Goal: Information Seeking & Learning: Compare options

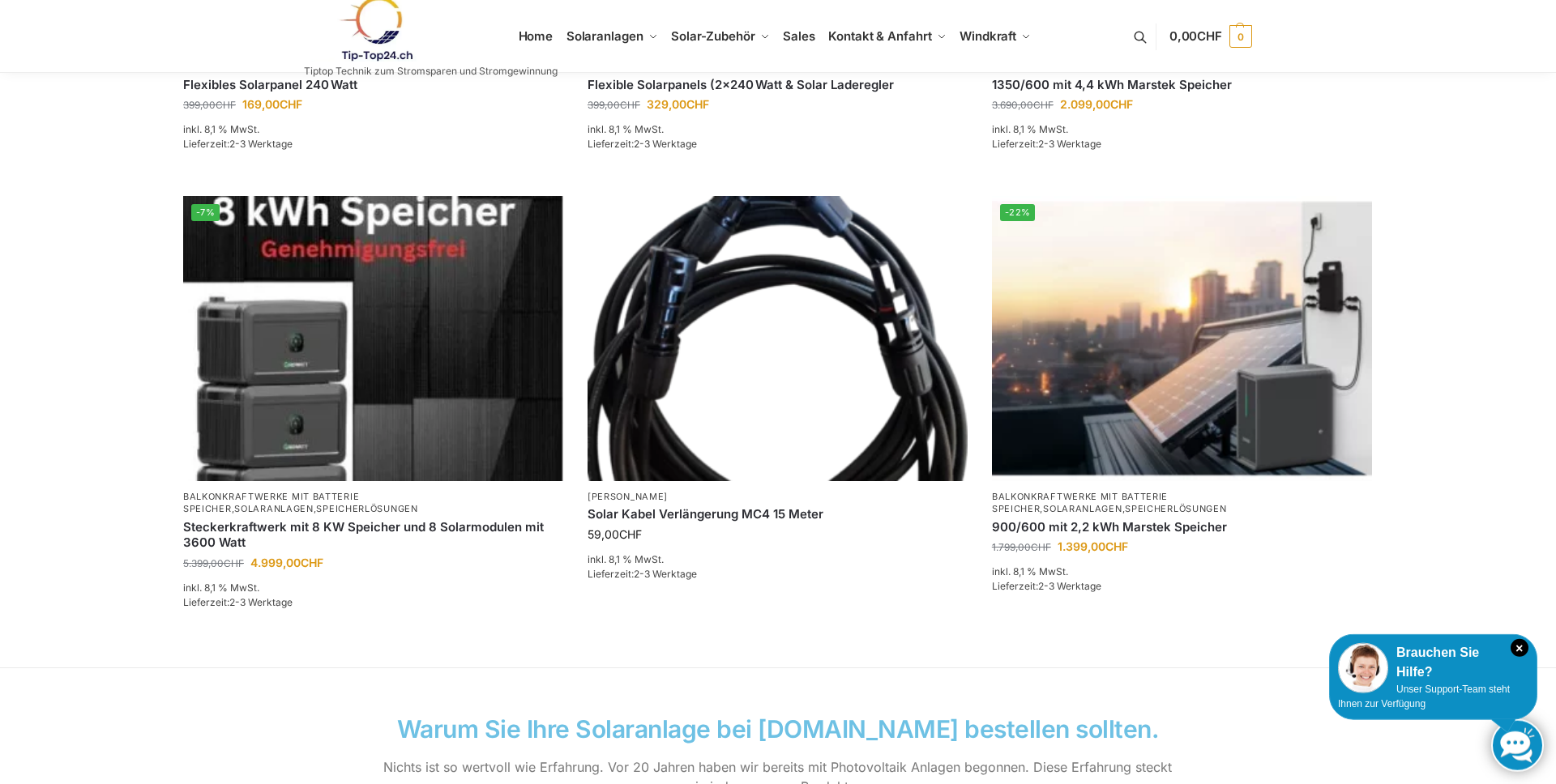
scroll to position [1006, 0]
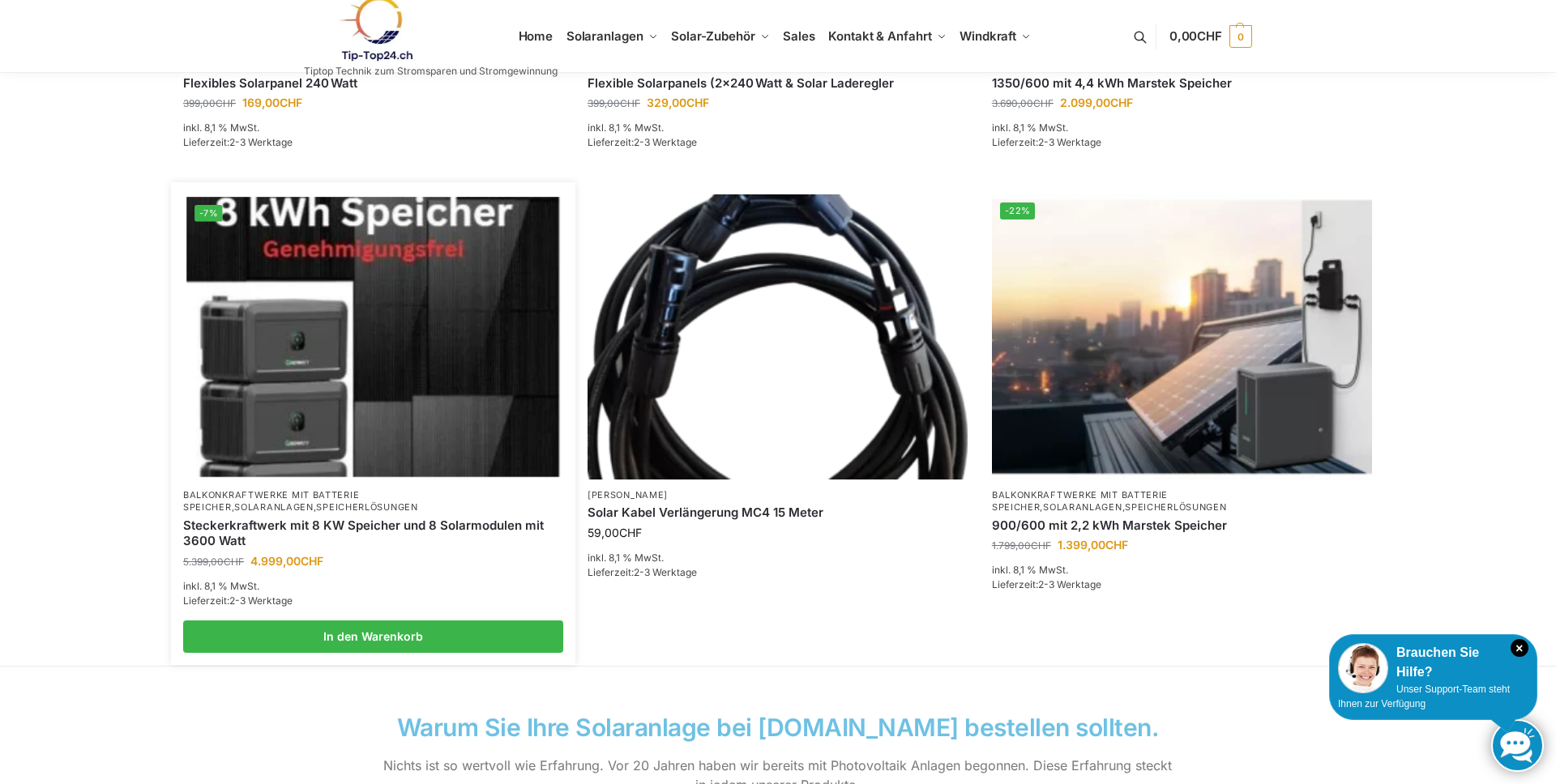
click at [216, 526] on link "Steckerkraftwerk mit 8 KW Speicher und 8 Solarmodulen mit 3600 Watt" at bounding box center [372, 533] width 380 height 31
click at [317, 389] on img at bounding box center [373, 337] width 373 height 280
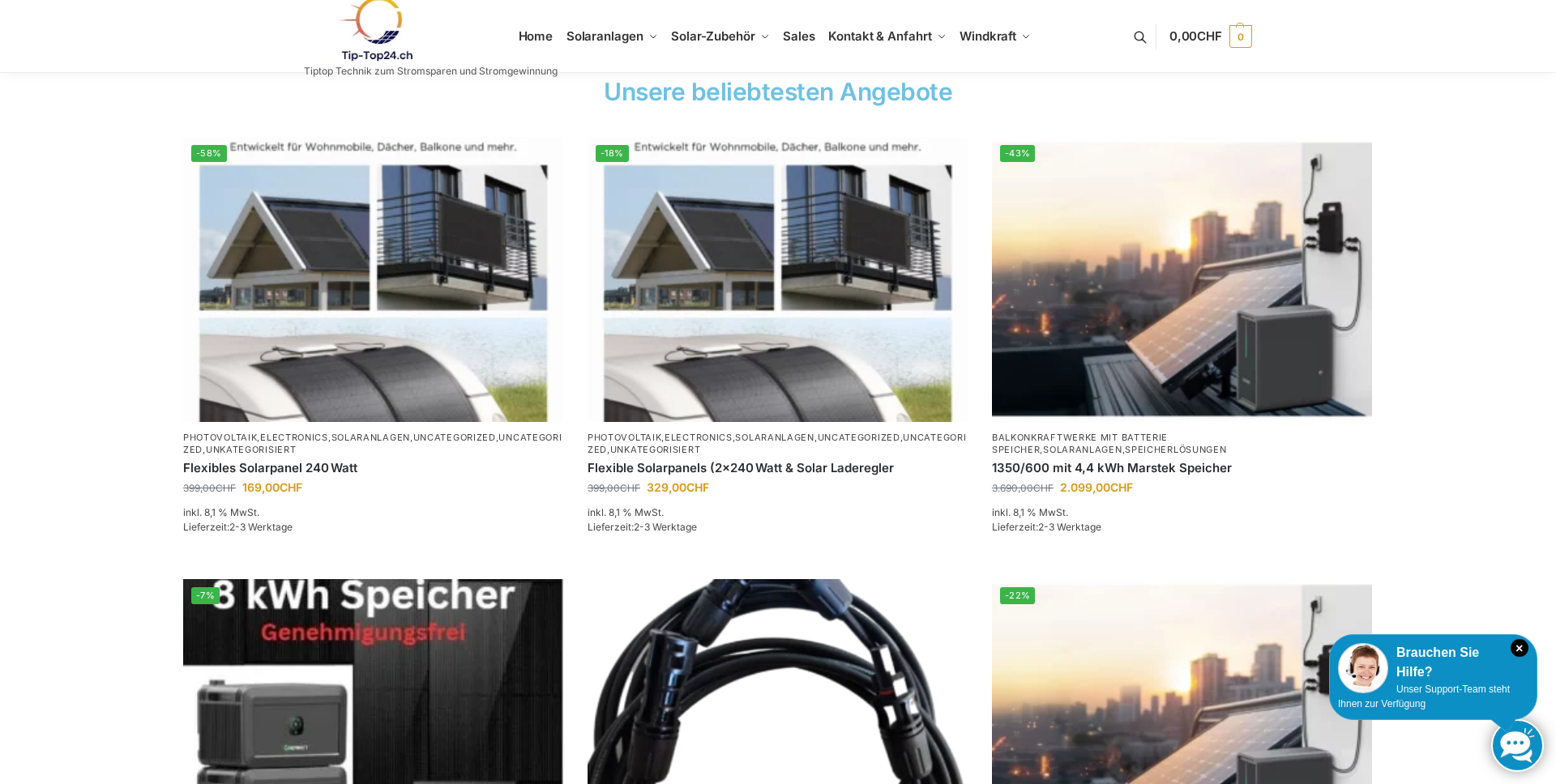
scroll to position [671, 0]
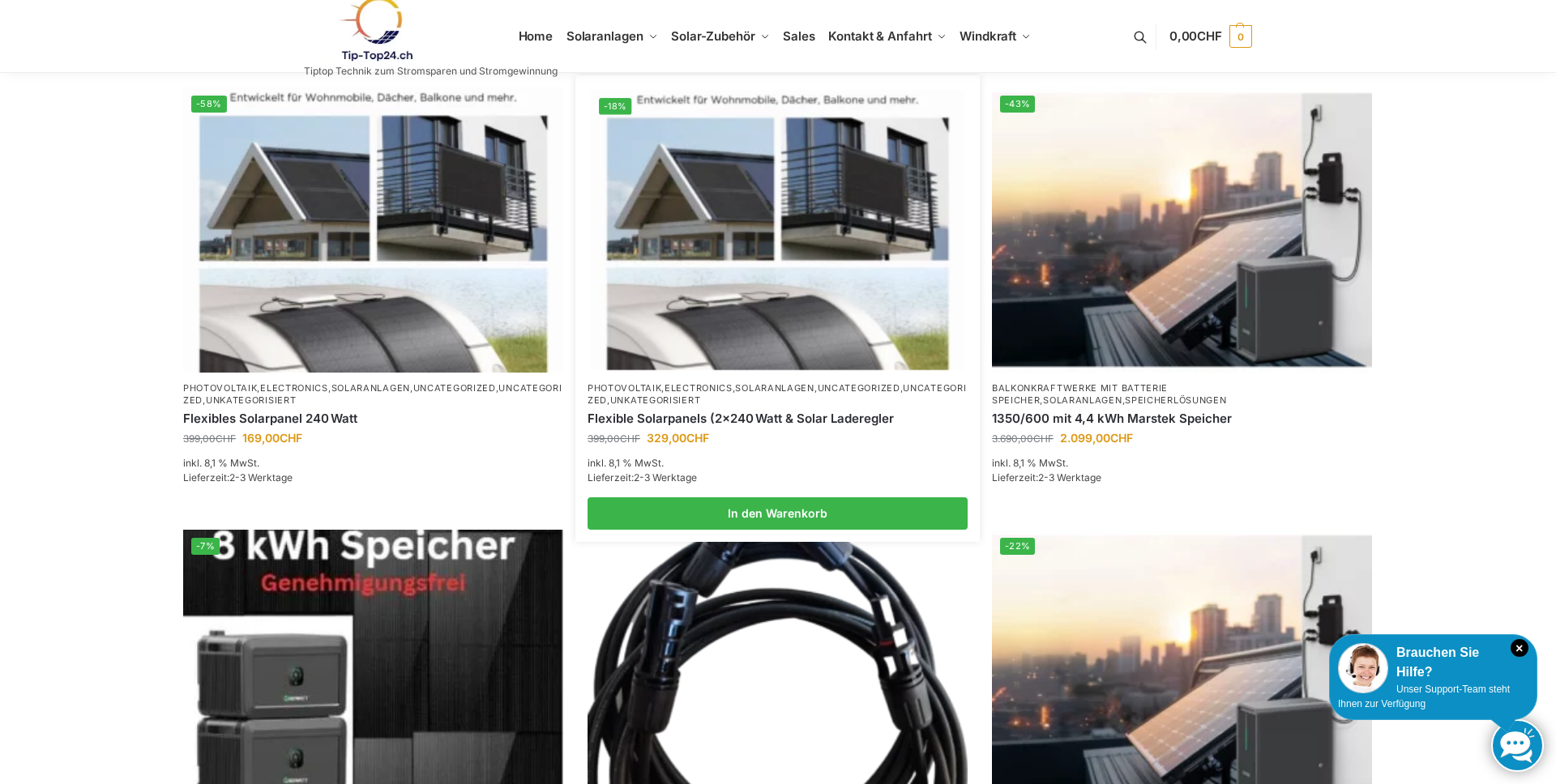
click at [689, 401] on link "Unkategorisiert" at bounding box center [655, 401] width 90 height 11
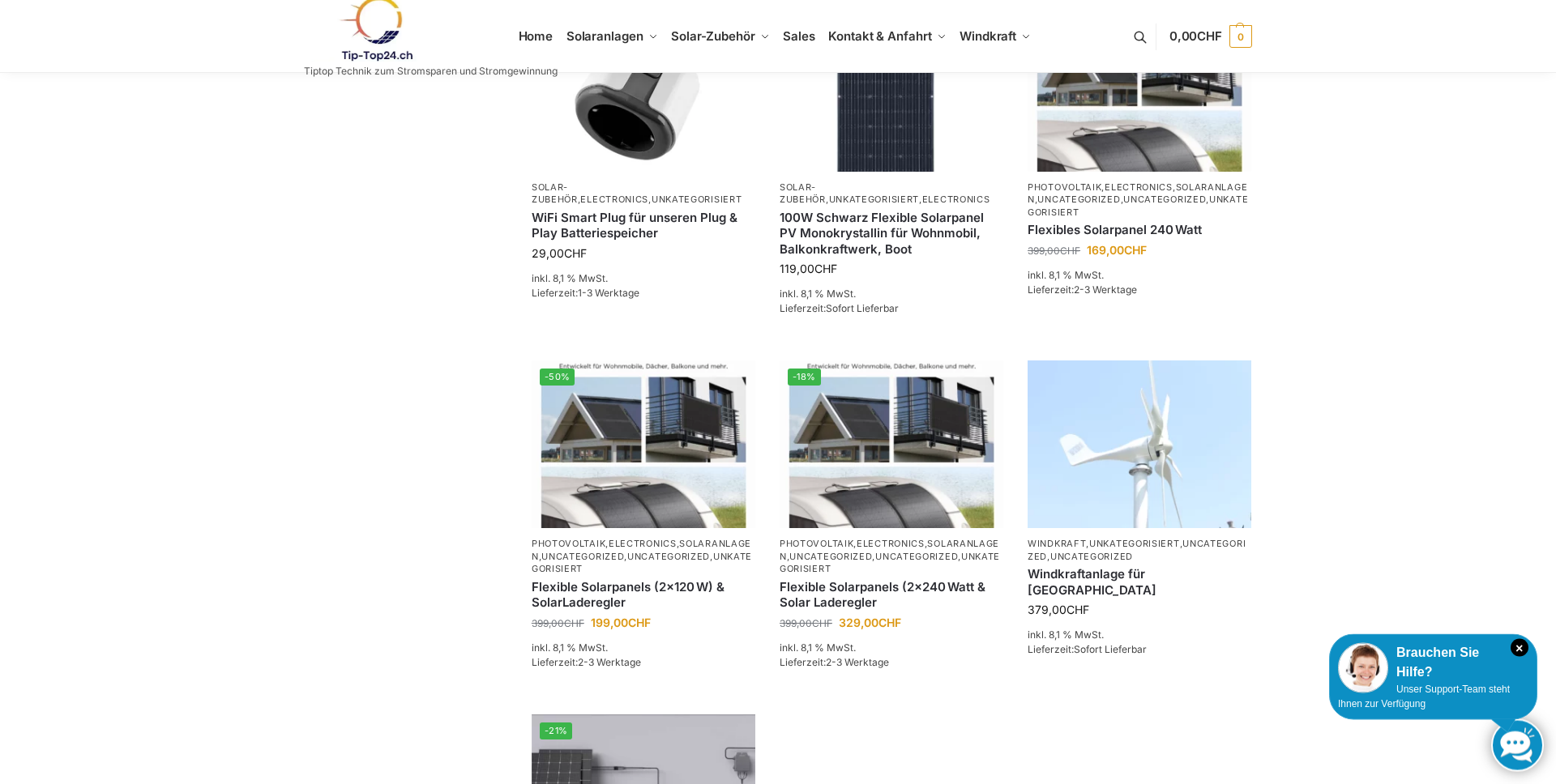
scroll to position [559, 0]
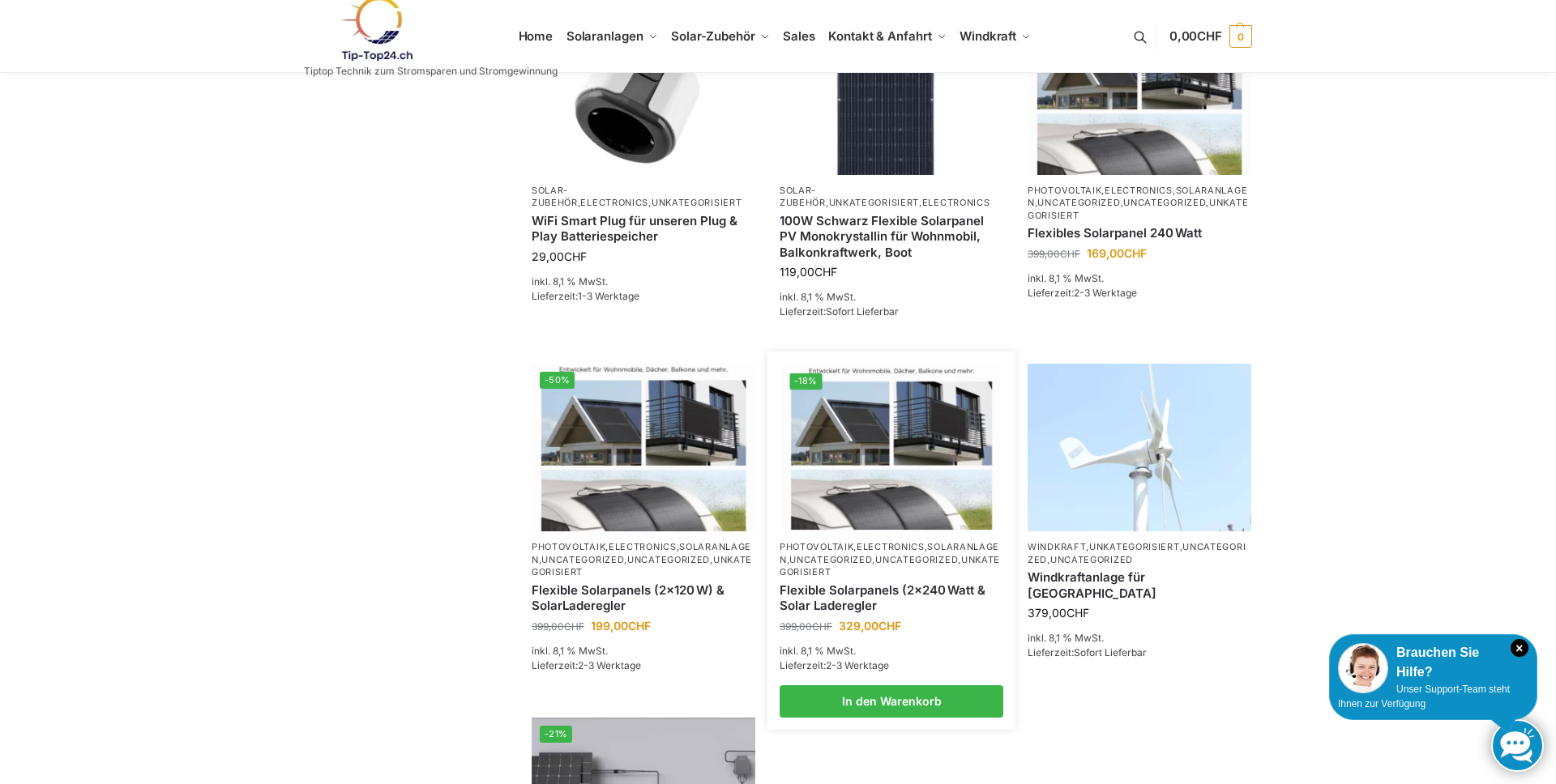
click at [833, 596] on link "Flexible Solarpanels (2×240 Watt & Solar Laderegler" at bounding box center [891, 598] width 224 height 31
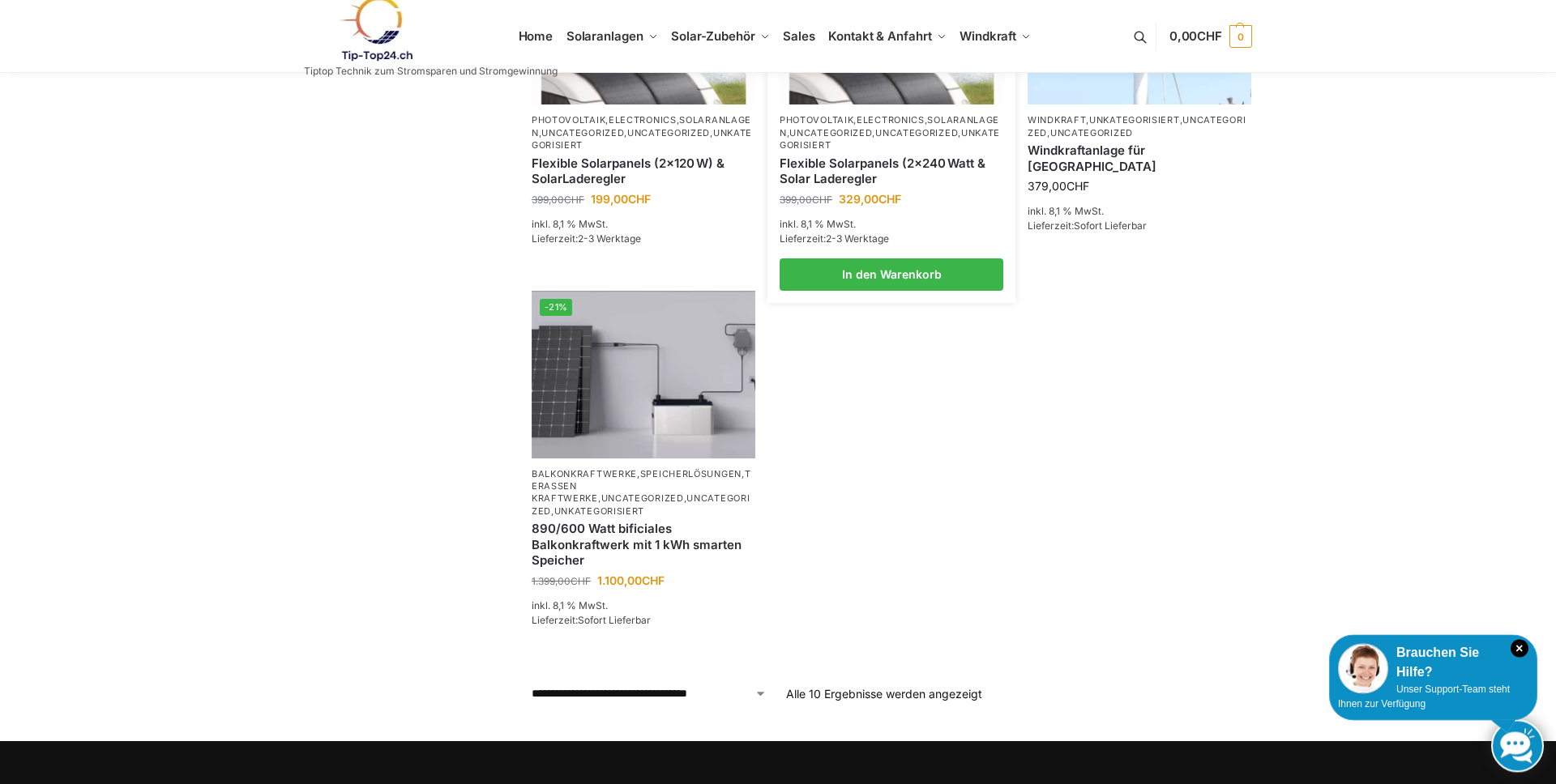
scroll to position [956, 0]
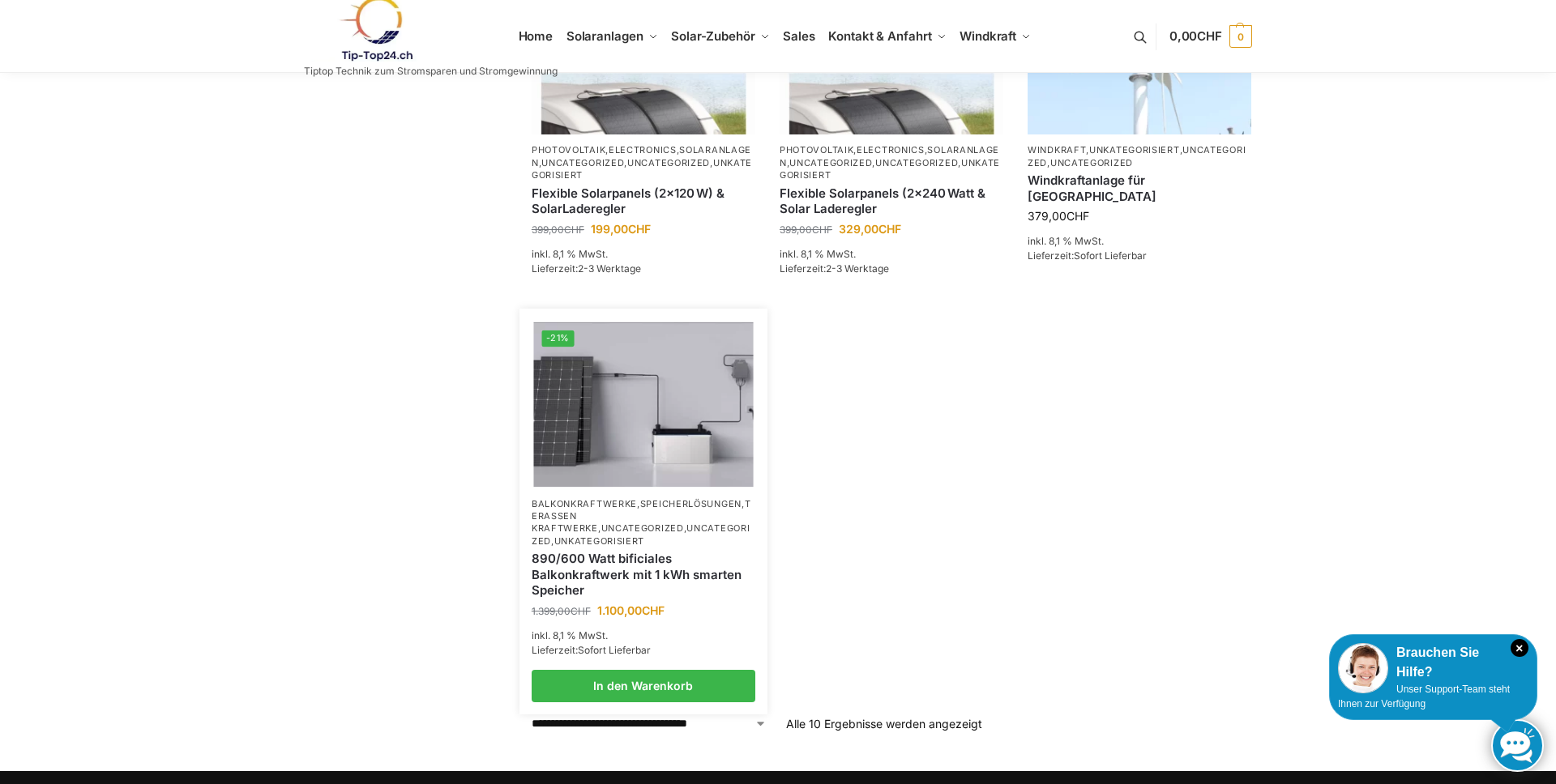
click at [581, 551] on link "890/600 Watt bificiales Balkonkraftwerk mit 1 kWh smarten Speicher" at bounding box center [642, 575] width 224 height 48
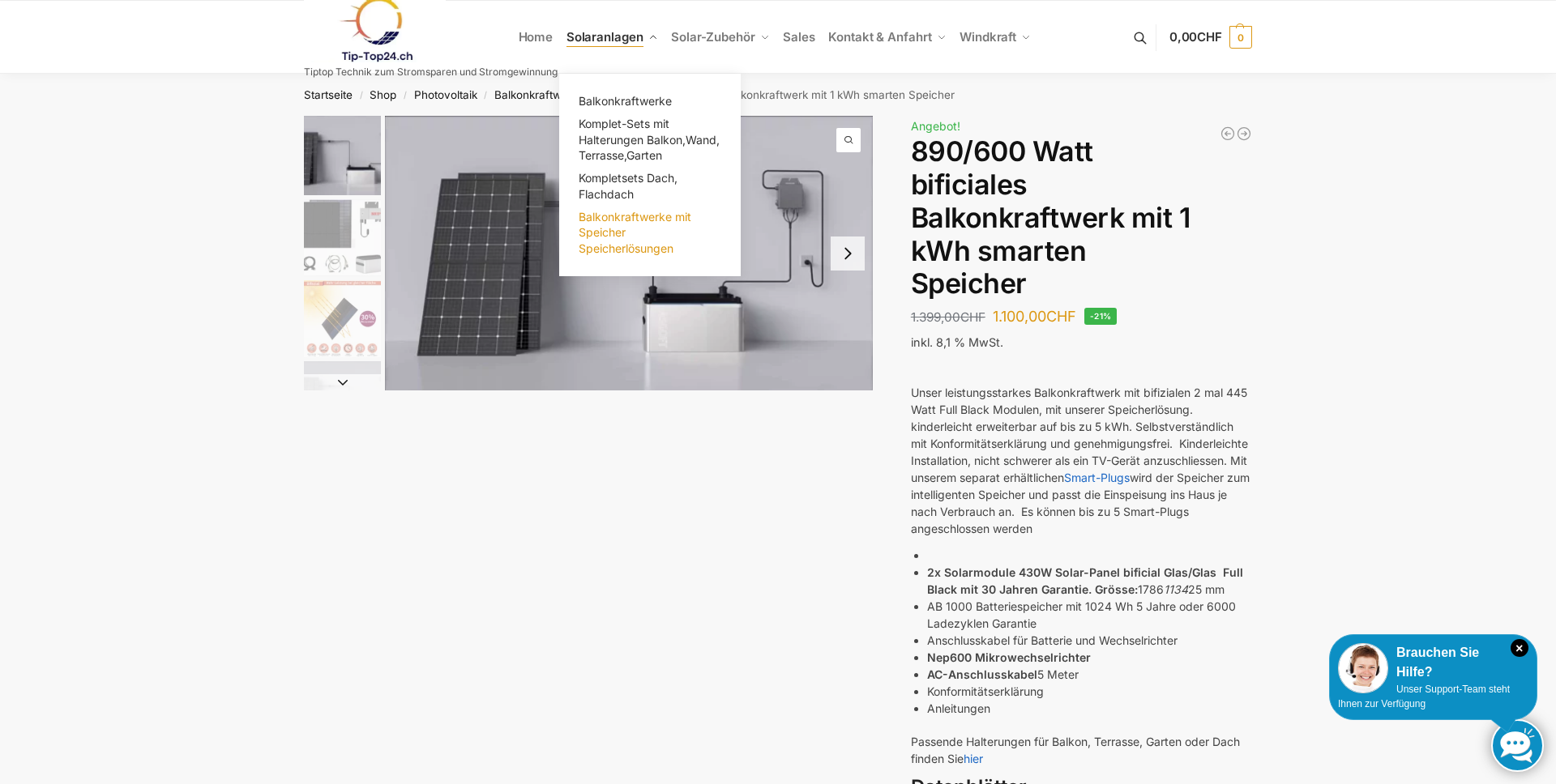
click at [616, 234] on span "Balkonkraftwerke mit Speicher Speicherlösungen" at bounding box center [635, 232] width 112 height 46
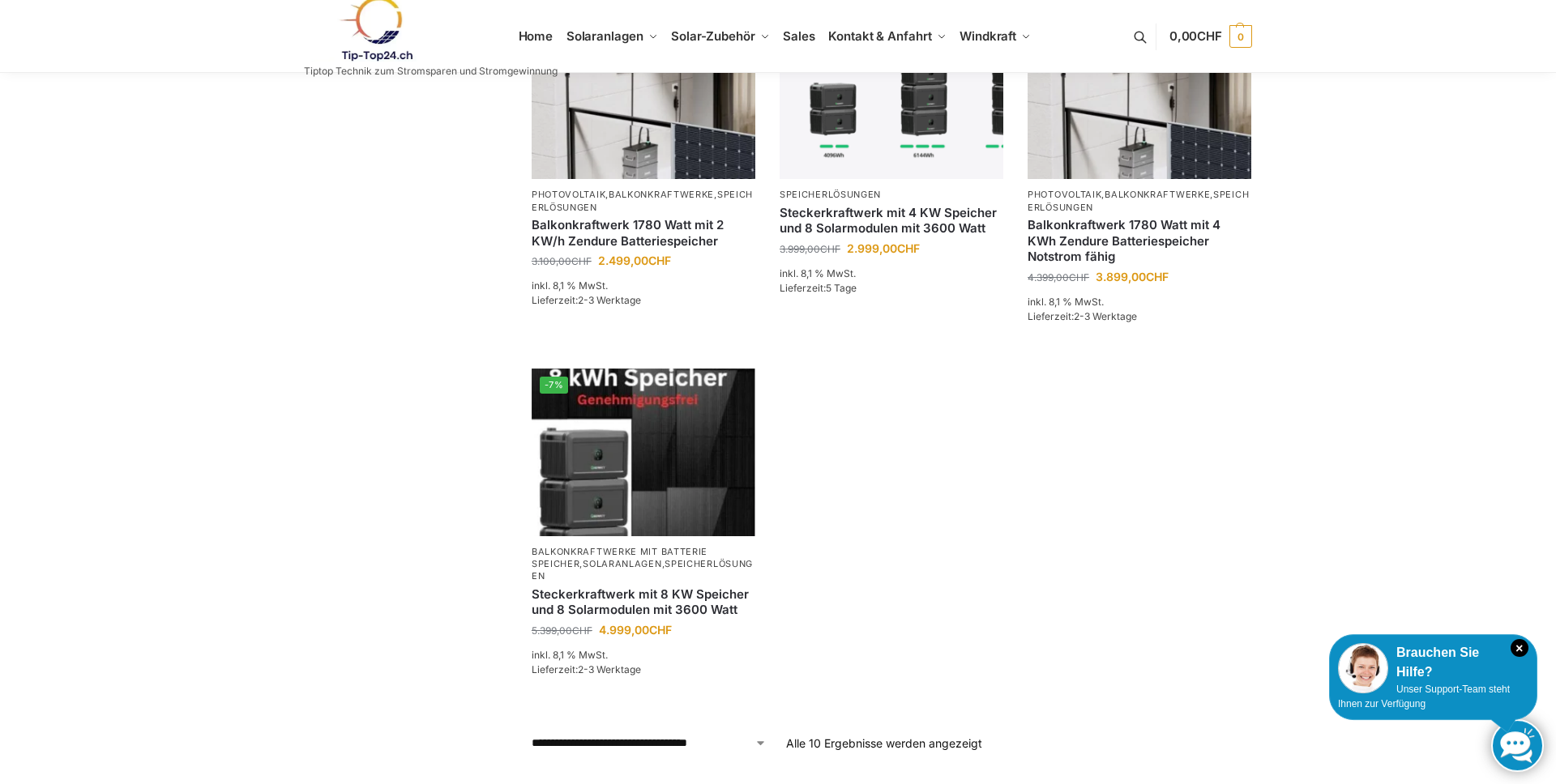
scroll to position [894, 0]
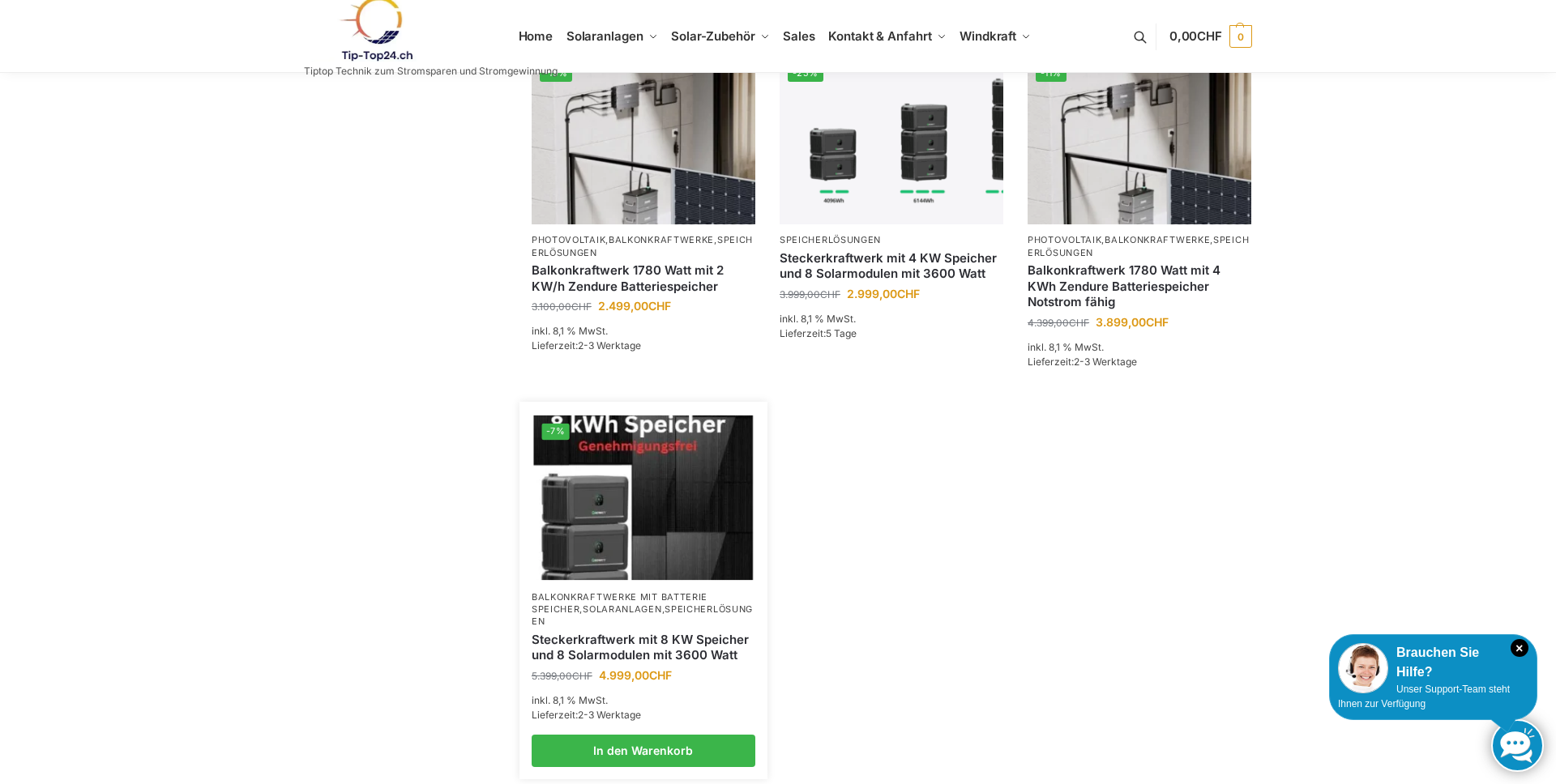
click at [596, 603] on link "Solaranlagen" at bounding box center [621, 609] width 79 height 11
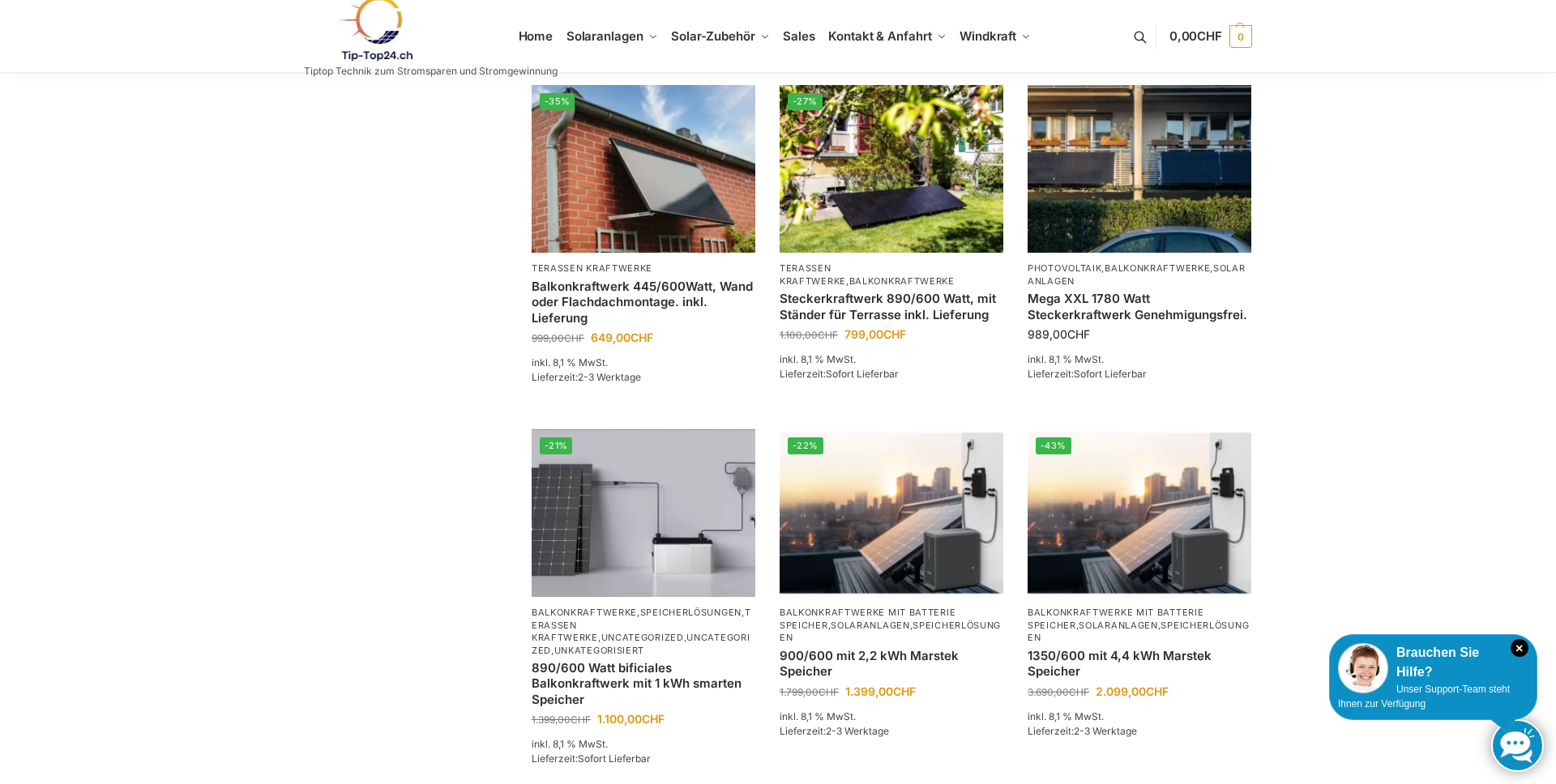
scroll to position [1229, 0]
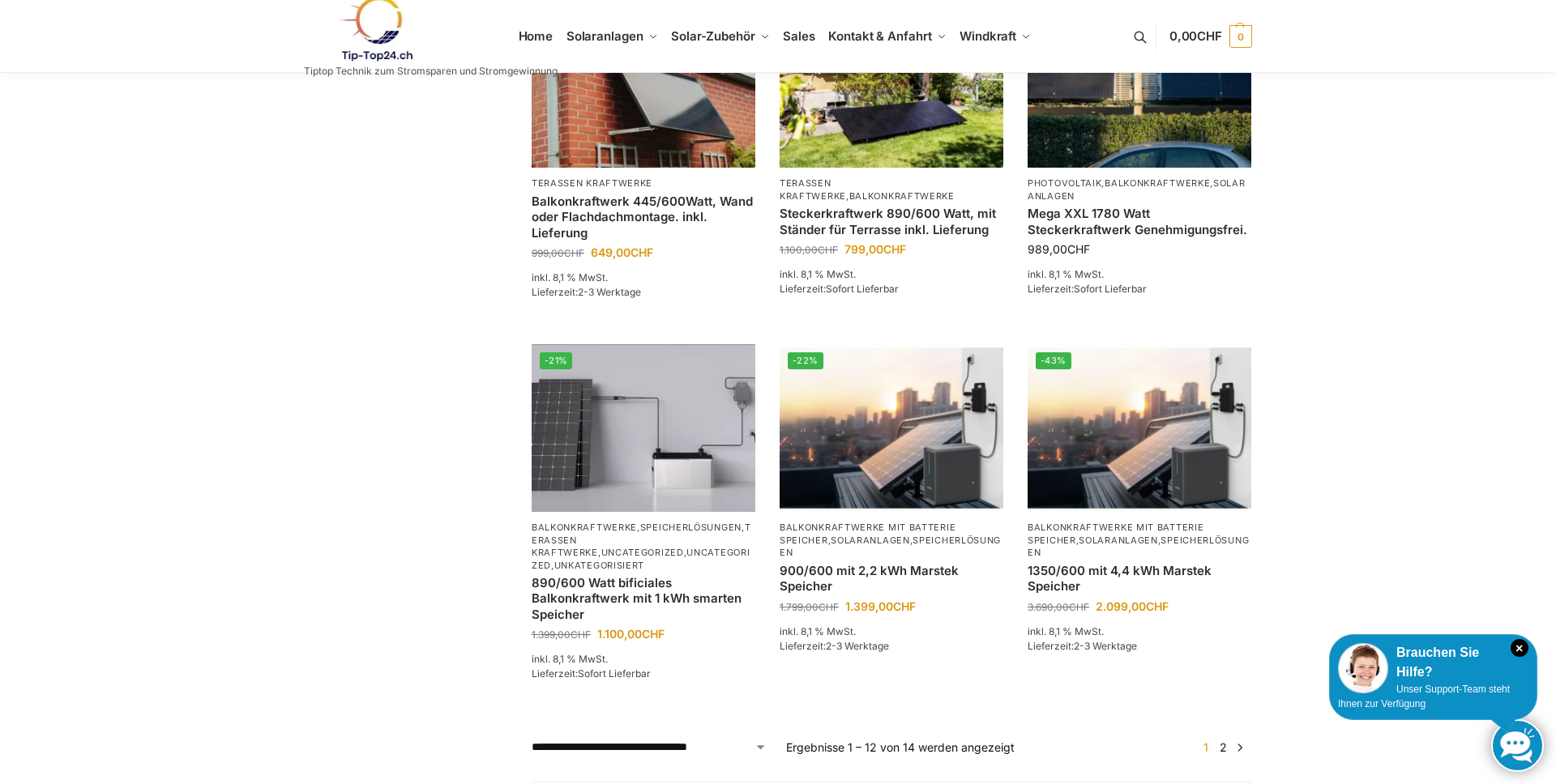
click at [1223, 740] on link "2" at bounding box center [1223, 747] width 15 height 13
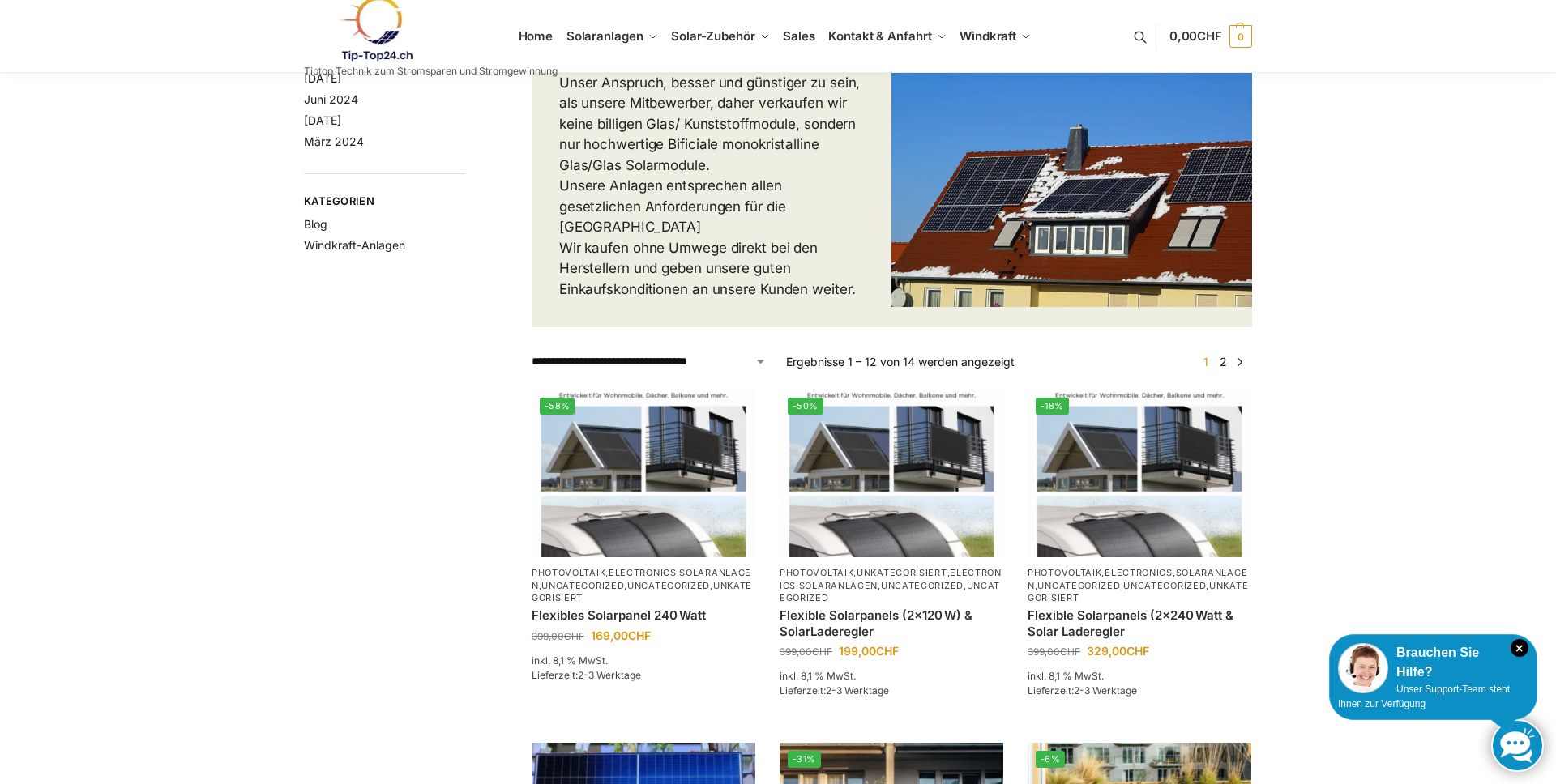
scroll to position [0, 0]
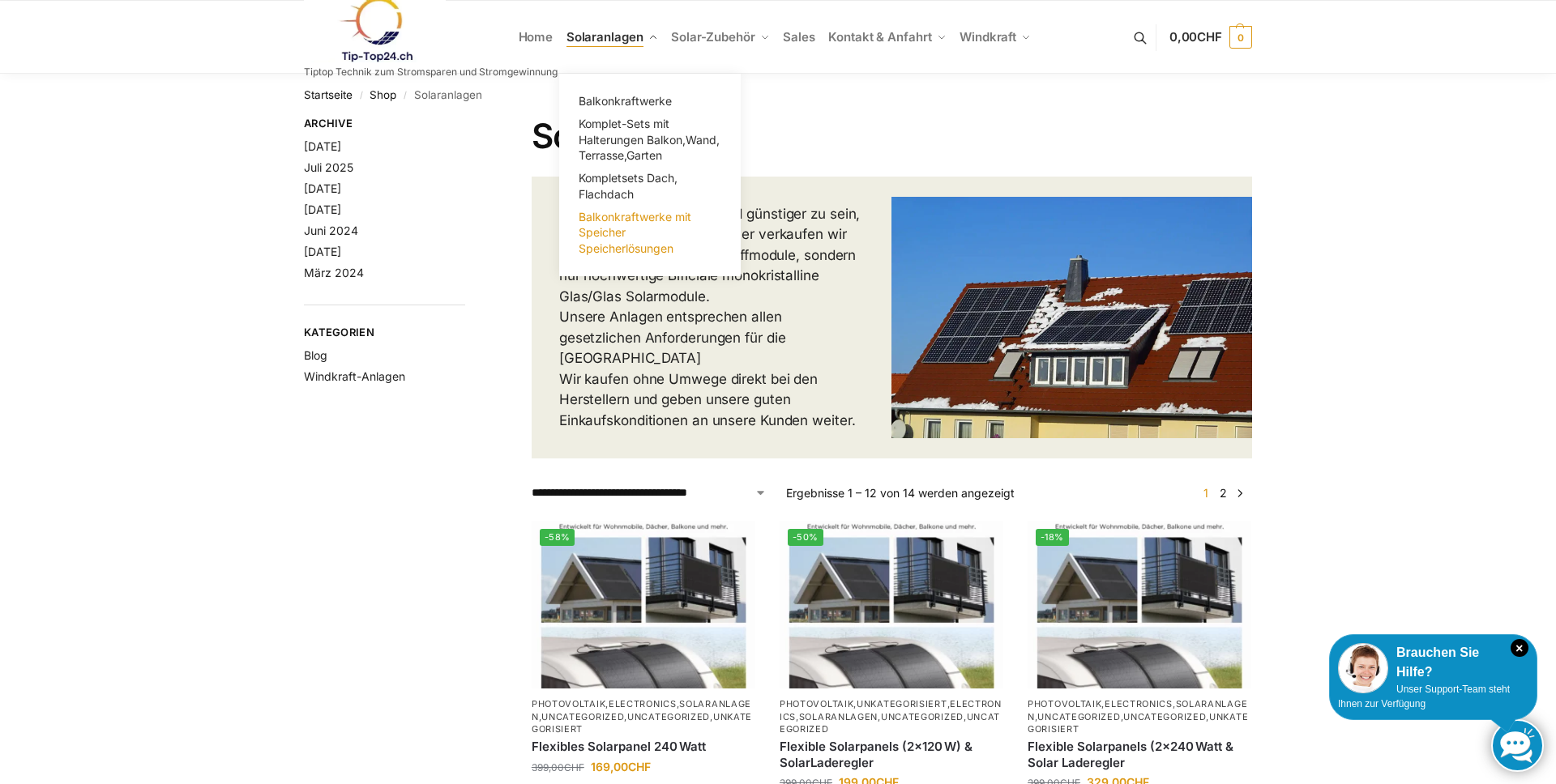
click at [624, 238] on span "Balkonkraftwerke mit Speicher Speicherlösungen" at bounding box center [635, 232] width 112 height 46
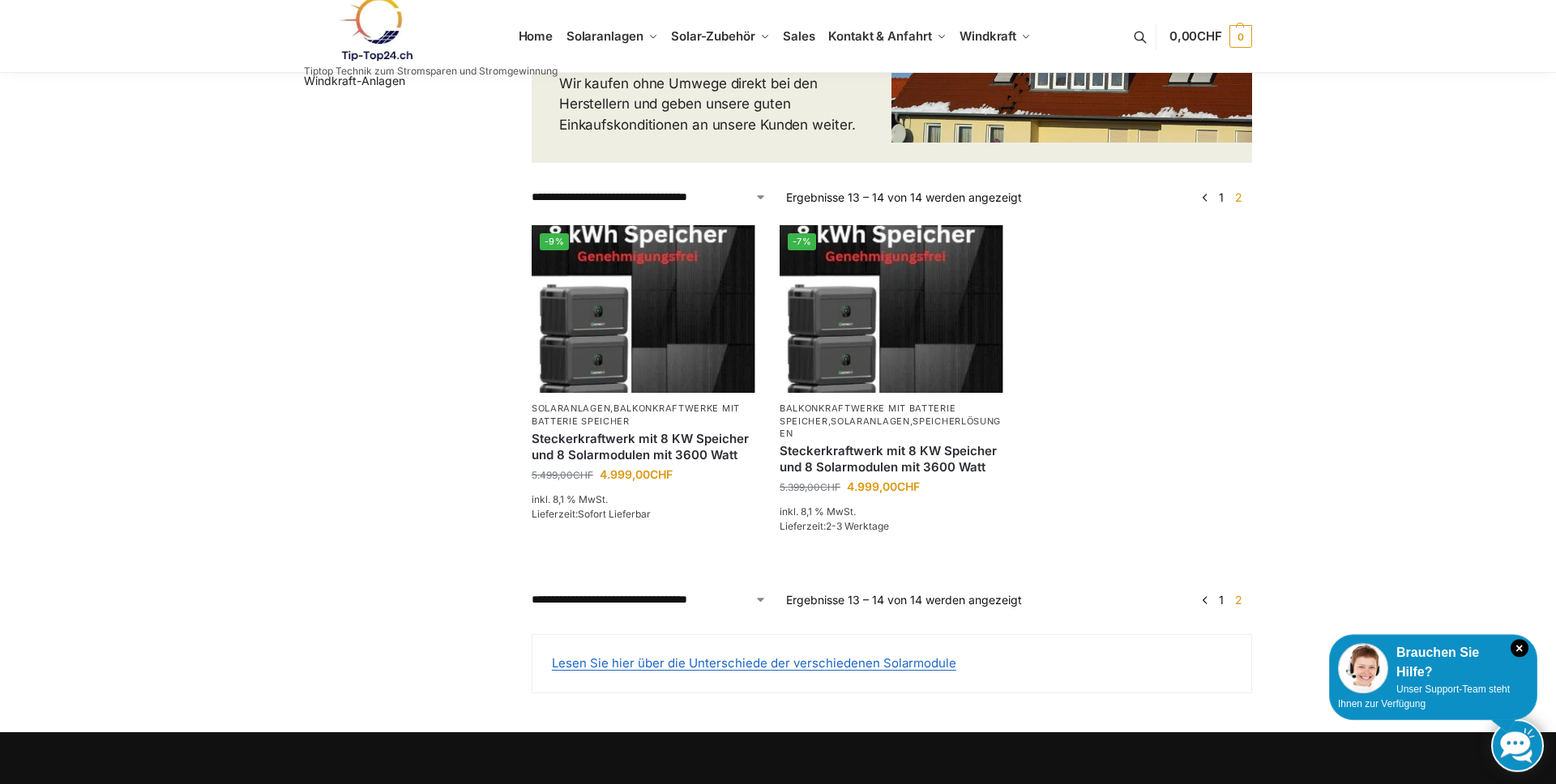
scroll to position [335, 0]
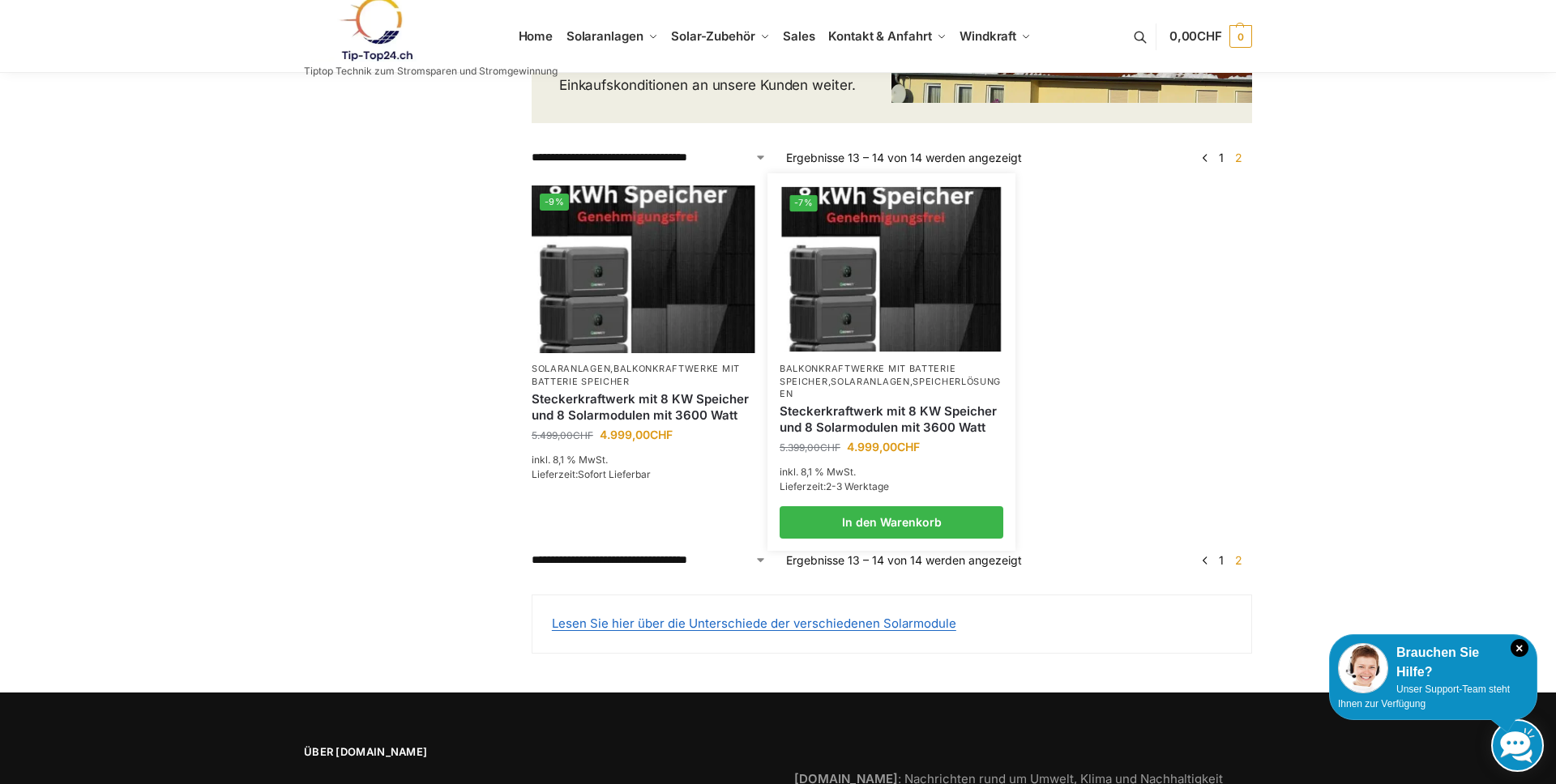
click at [908, 406] on link "Steckerkraftwerk mit 8 KW Speicher und 8 Solarmodulen mit 3600 Watt" at bounding box center [891, 419] width 224 height 31
click at [862, 403] on link "Steckerkraftwerk mit 8 KW Speicher und 8 Solarmodulen mit 3600 Watt" at bounding box center [891, 419] width 224 height 31
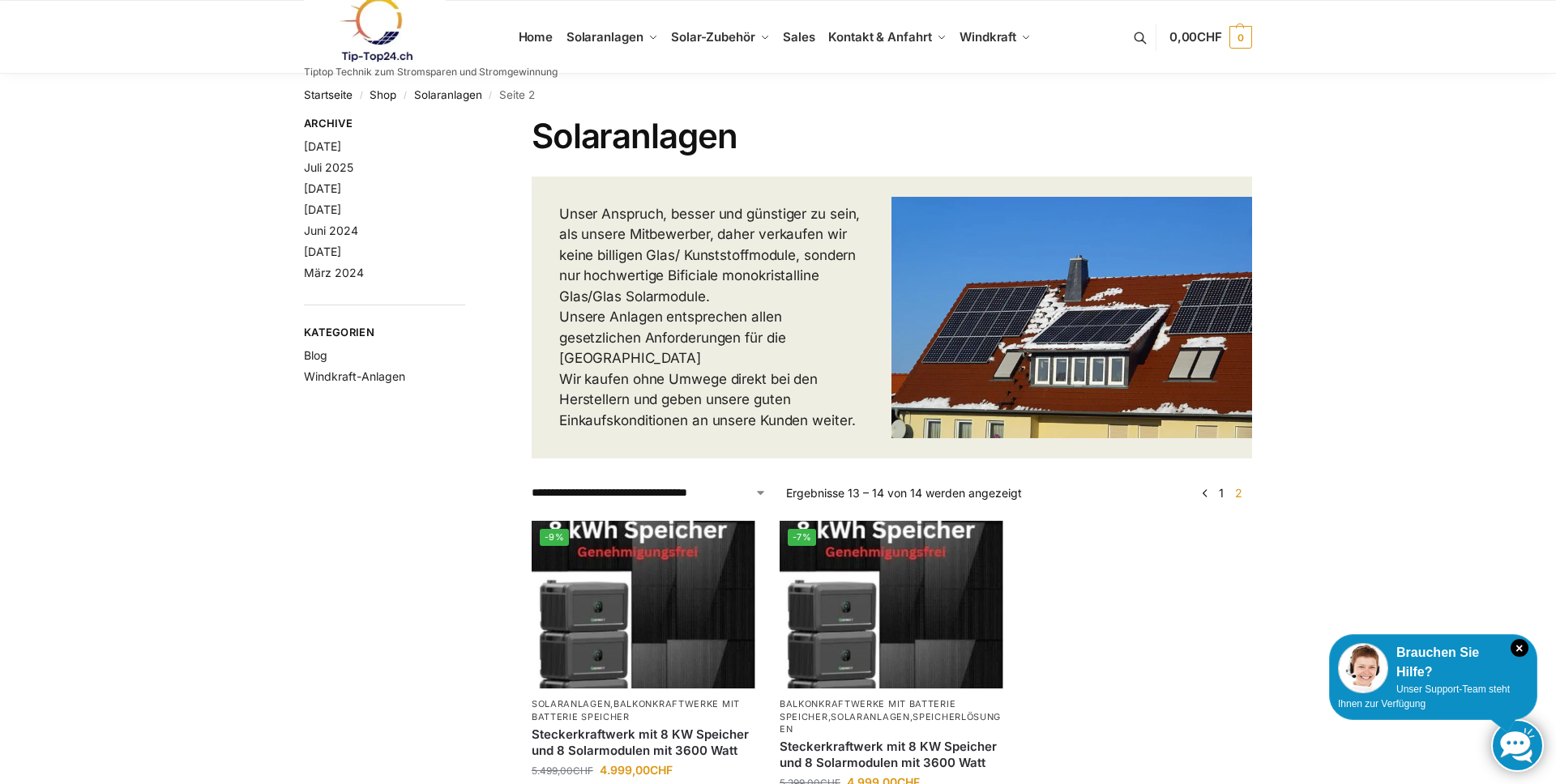
scroll to position [335, 0]
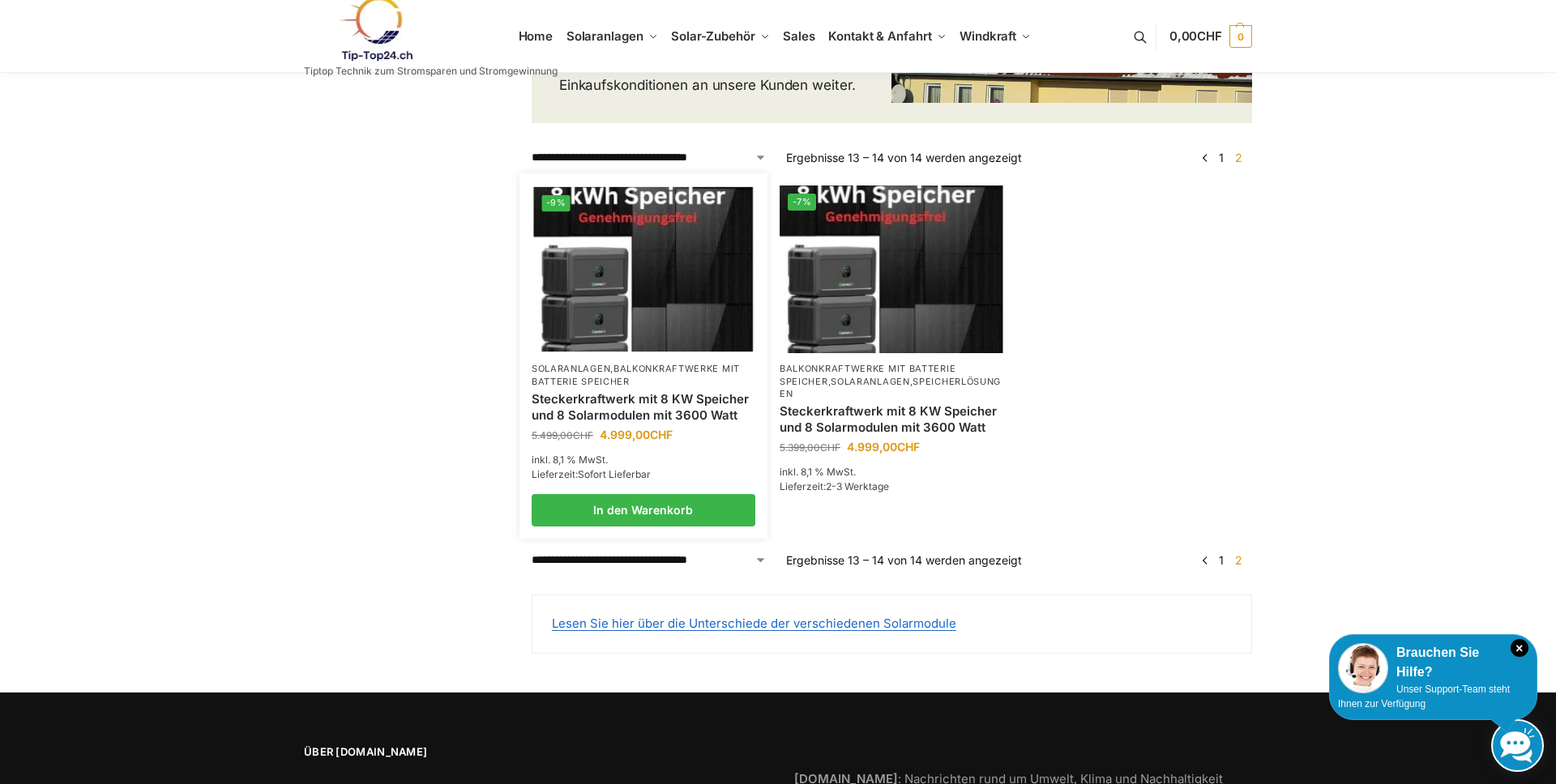
click at [586, 391] on link "Steckerkraftwerk mit 8 KW Speicher und 8 Solarmodulen mit 3600 Watt" at bounding box center [642, 406] width 224 height 31
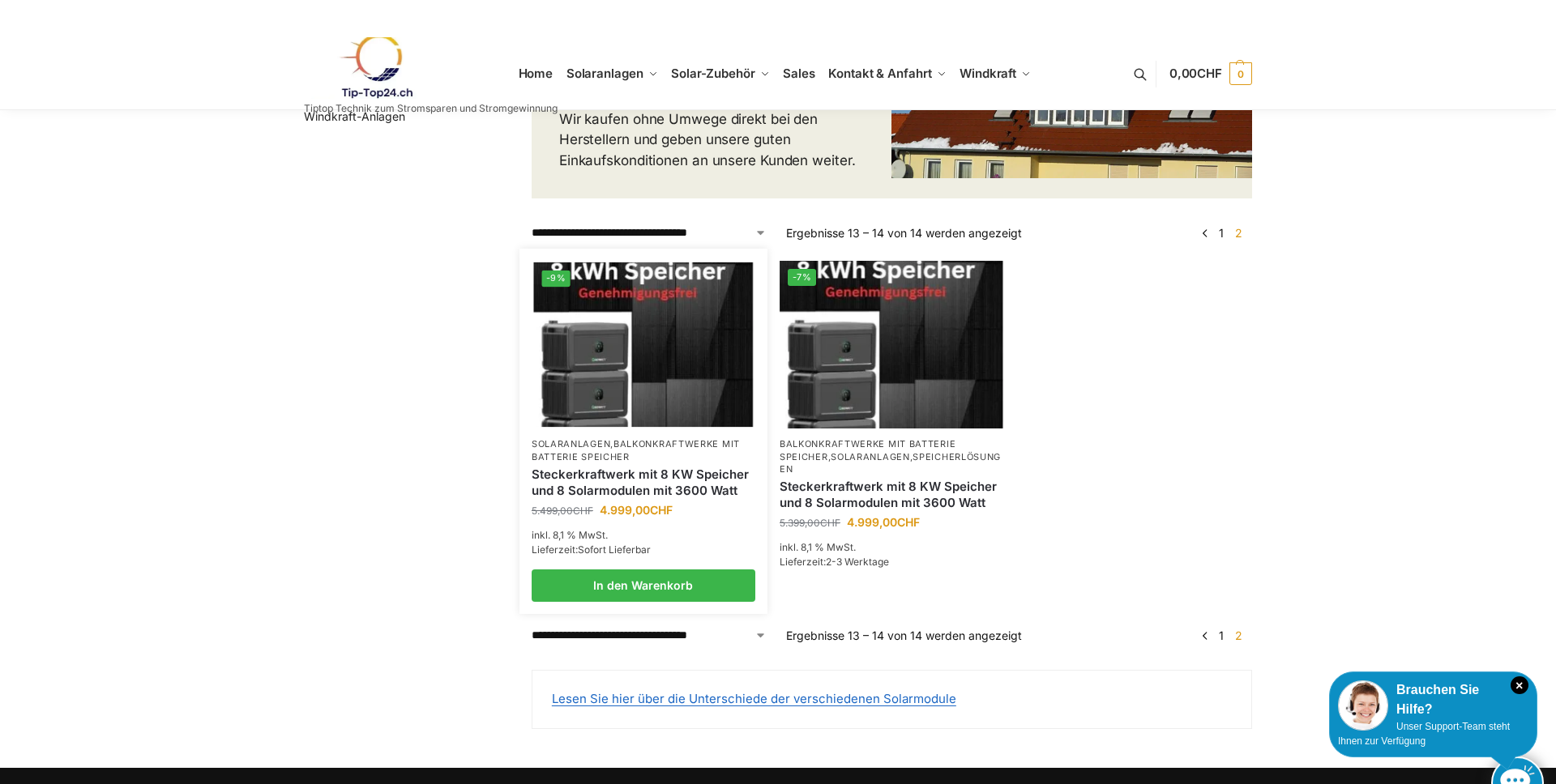
scroll to position [260, 0]
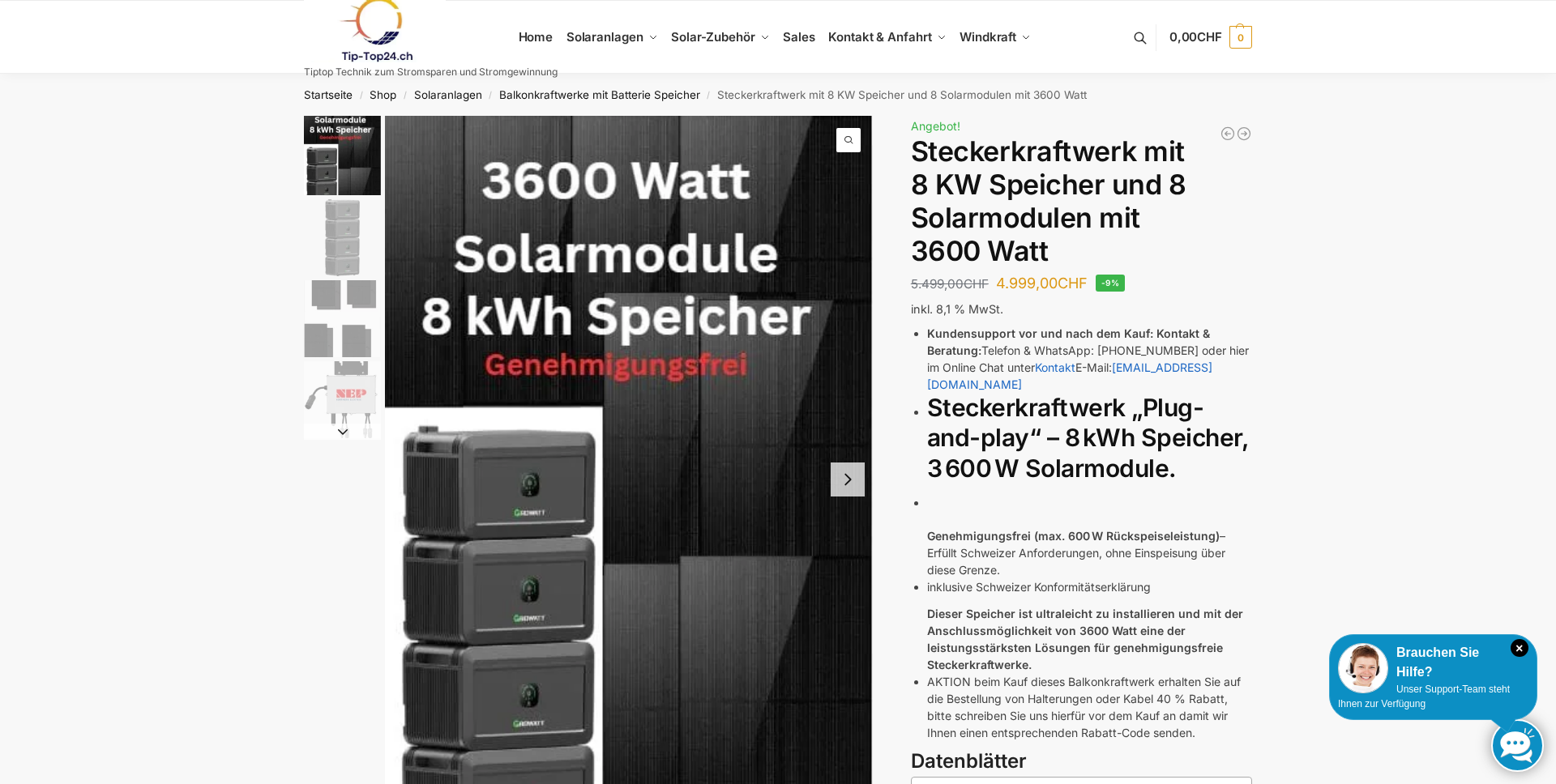
click at [848, 487] on button "Next slide" at bounding box center [848, 480] width 34 height 34
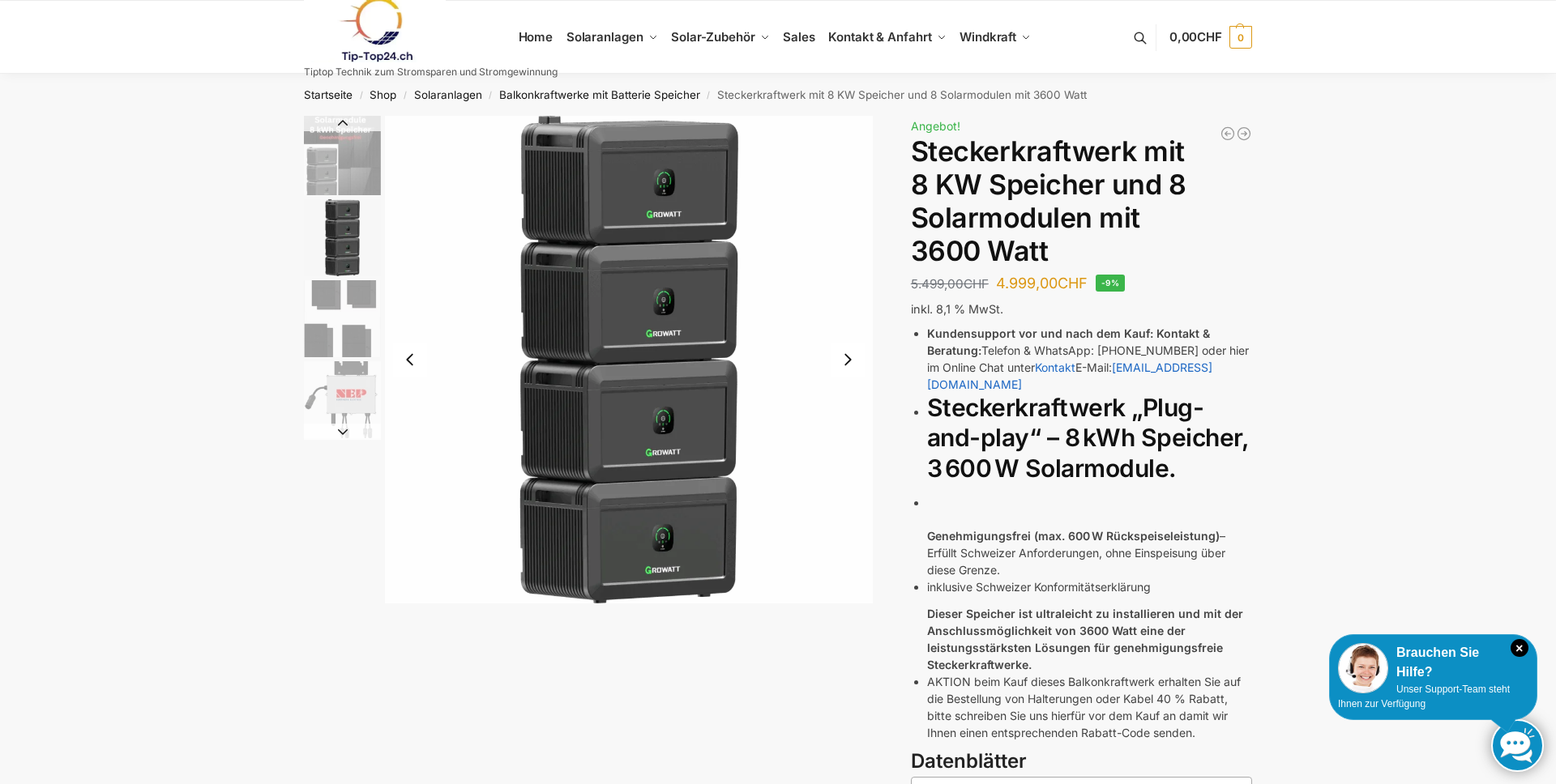
click at [848, 354] on button "Next slide" at bounding box center [848, 360] width 34 height 34
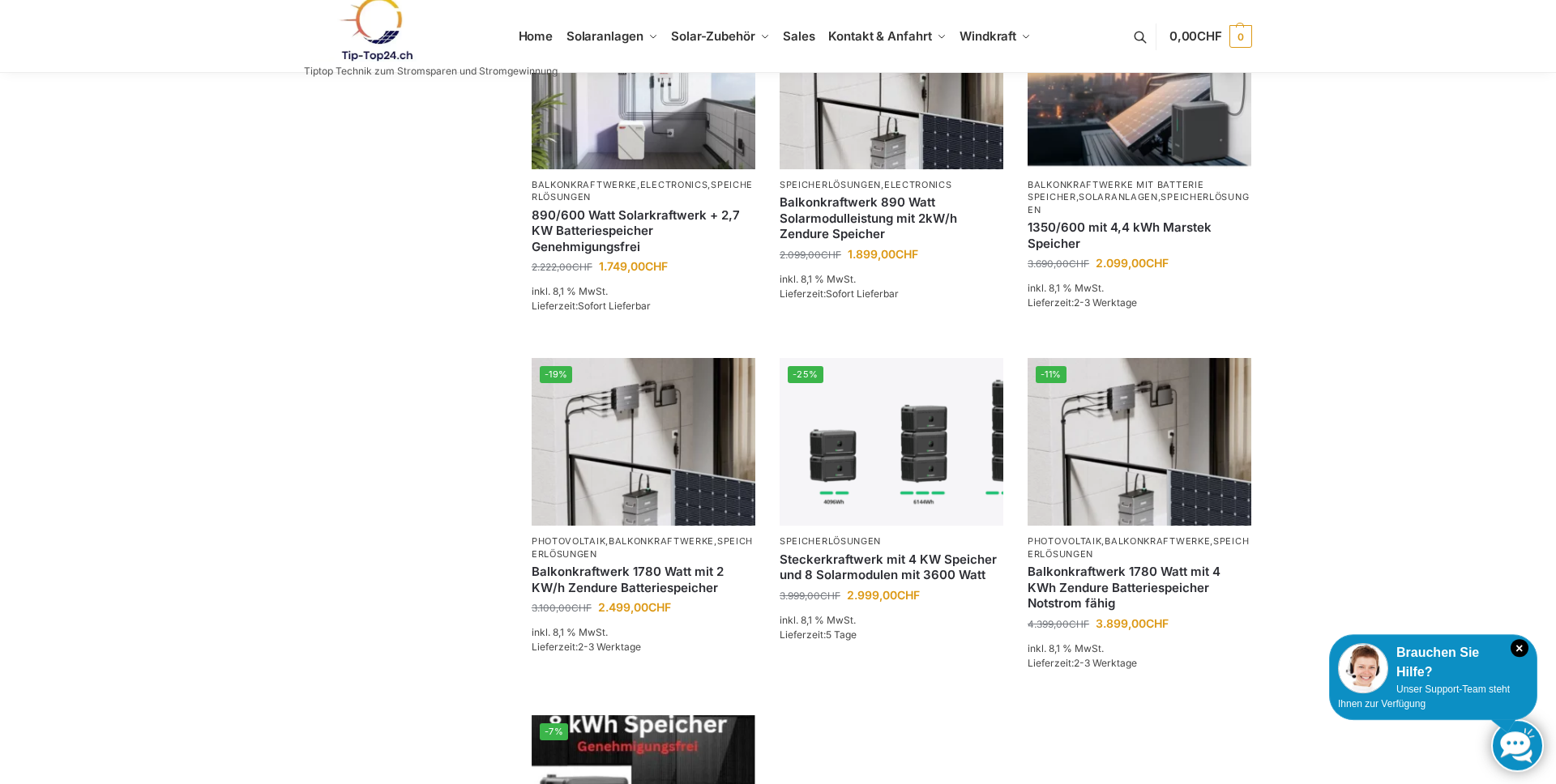
scroll to position [671, 0]
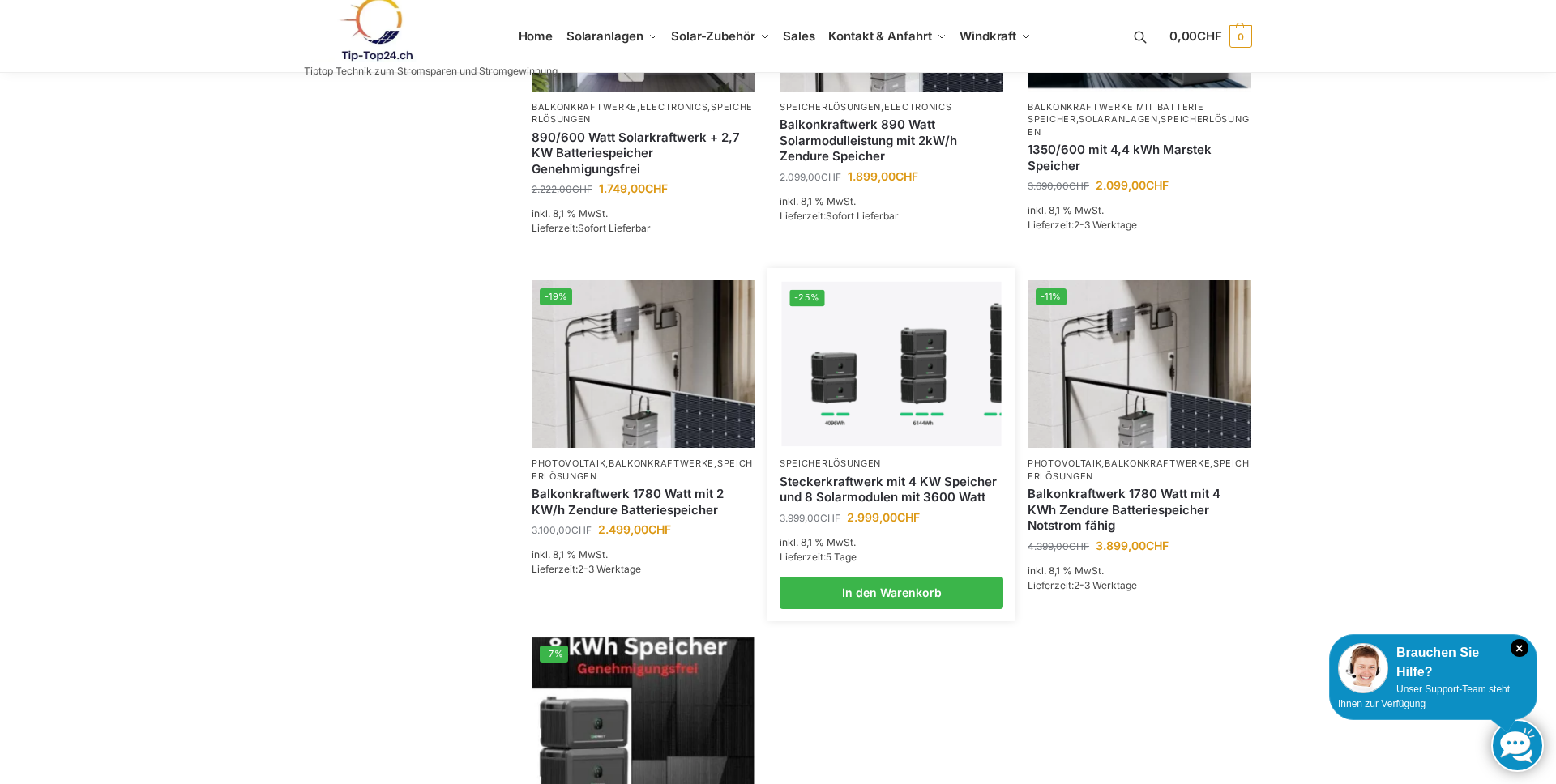
click at [851, 478] on link "Steckerkraftwerk mit 4 KW Speicher und 8 Solarmodulen mit 3600 Watt" at bounding box center [891, 489] width 224 height 31
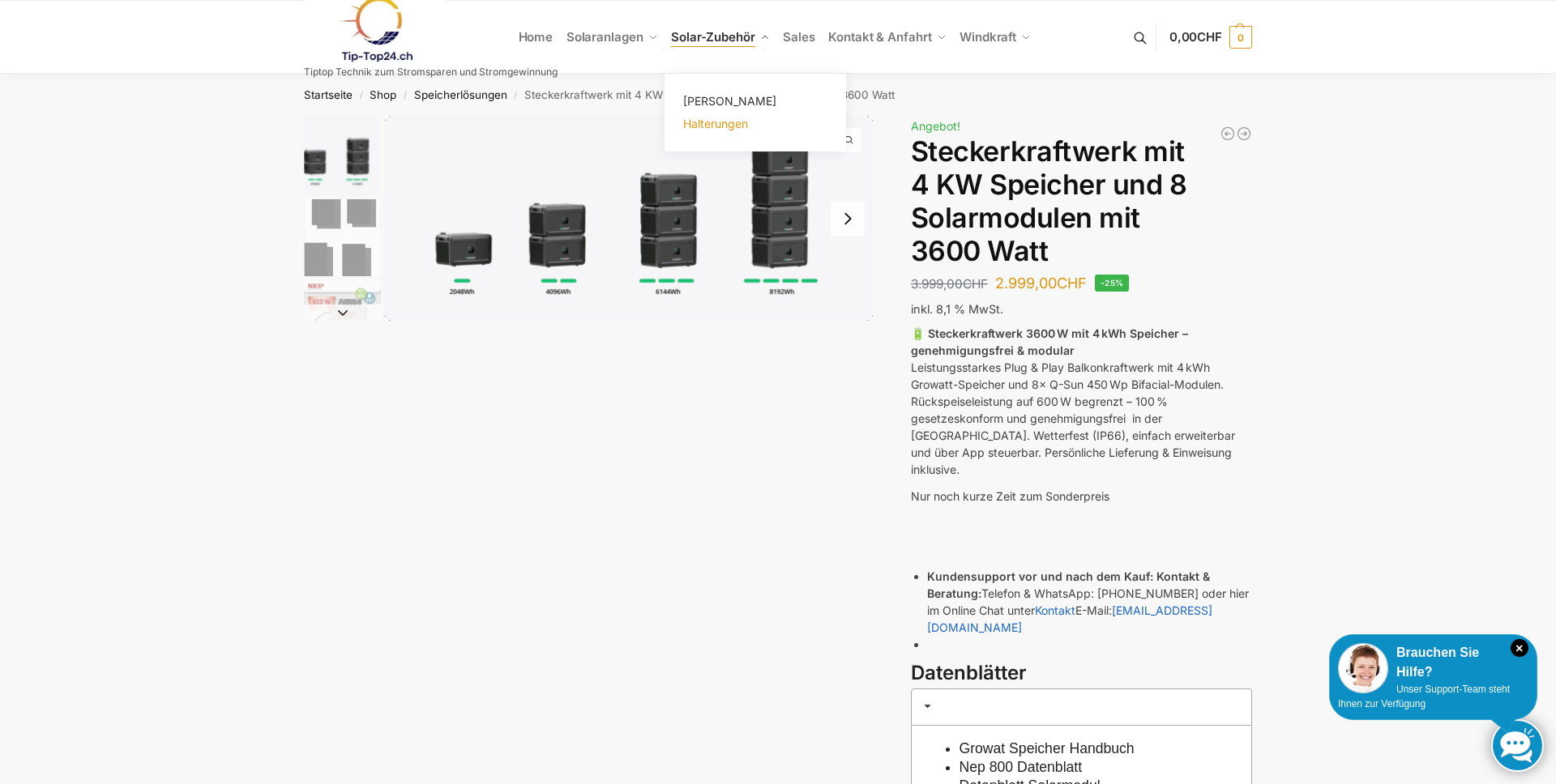
click at [723, 123] on span "Halterungen" at bounding box center [716, 124] width 65 height 13
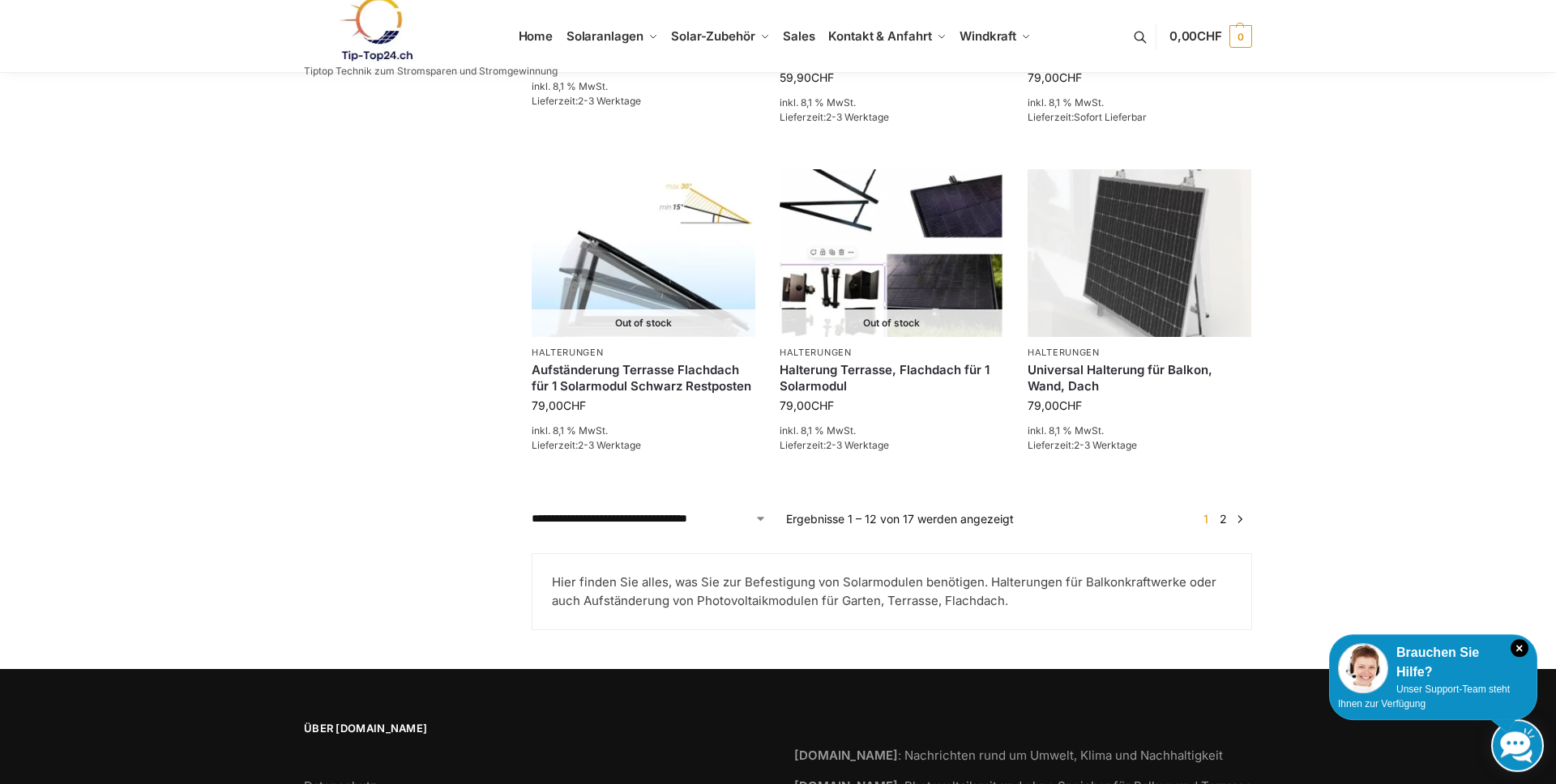
scroll to position [1288, 0]
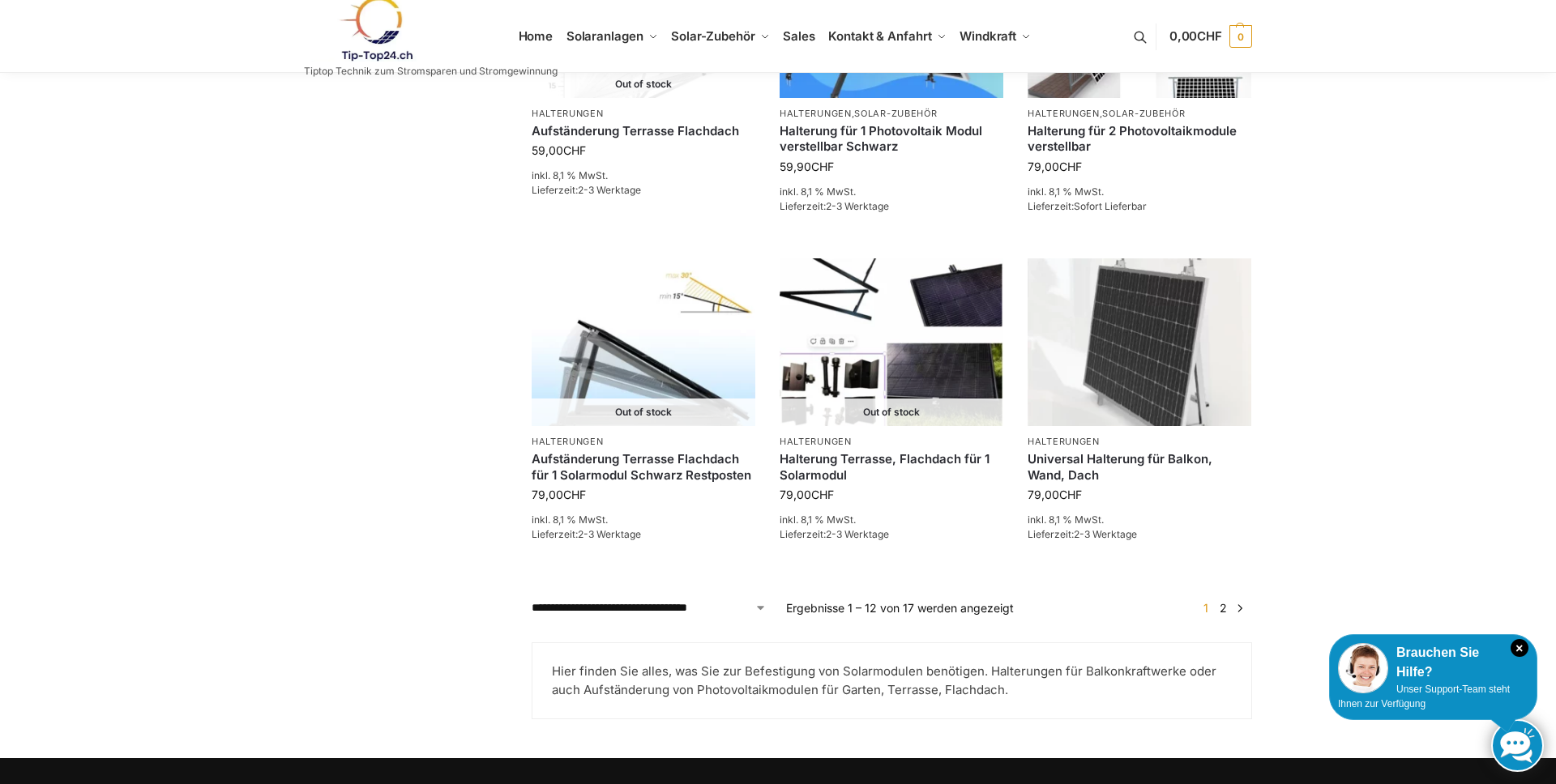
click at [1220, 612] on link "2" at bounding box center [1223, 608] width 15 height 13
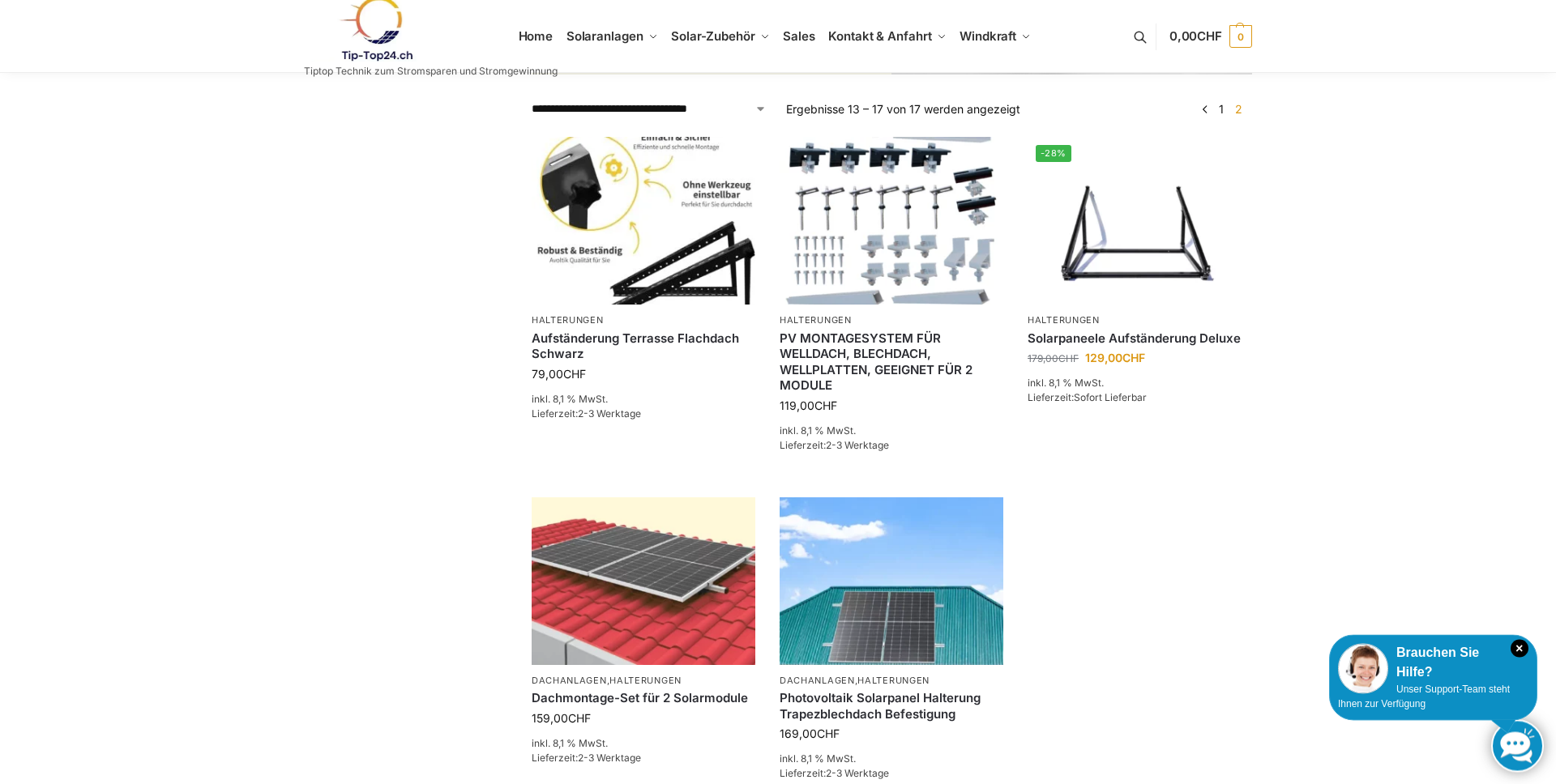
scroll to position [319, 0]
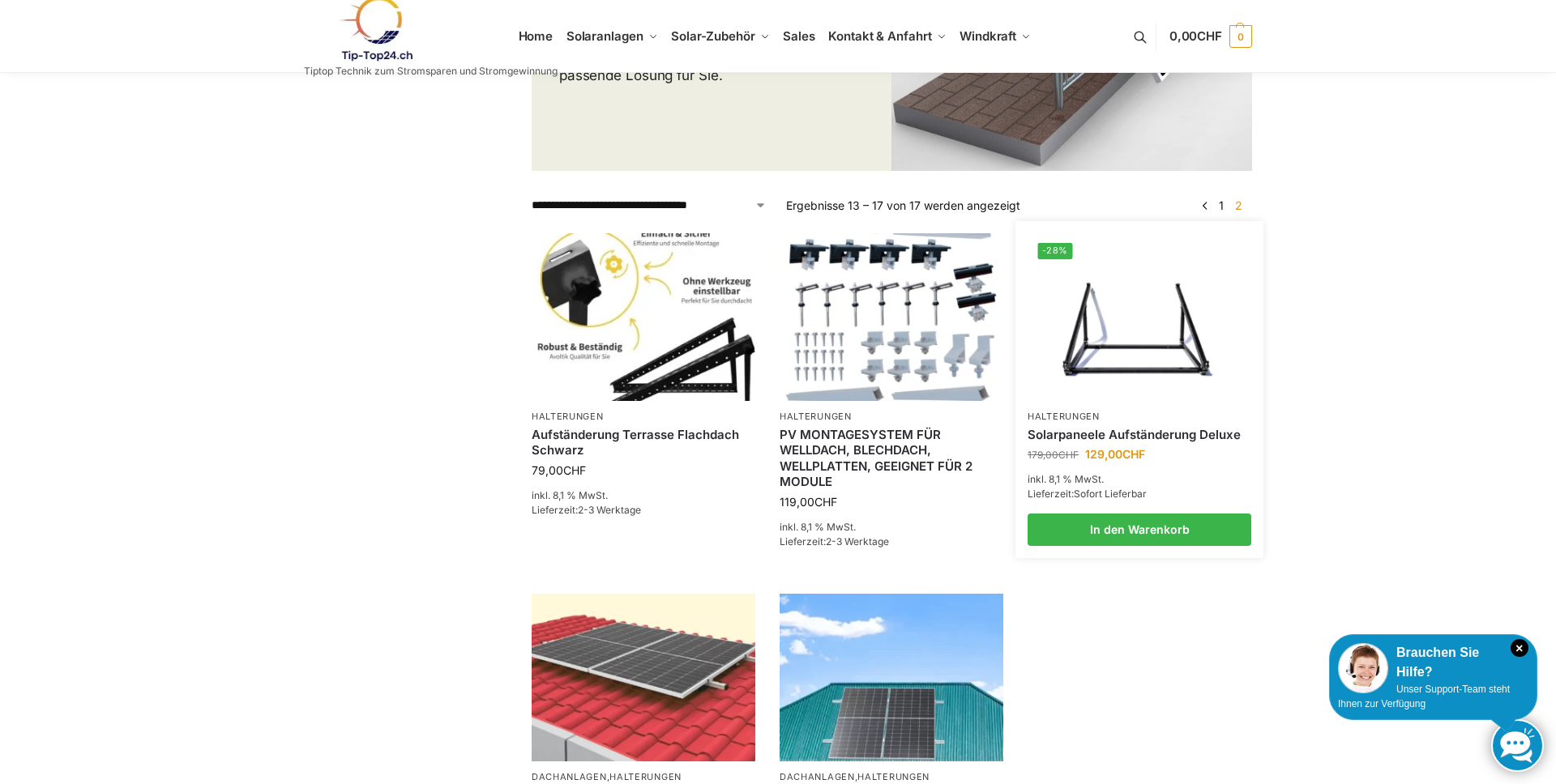
click at [1060, 433] on link "Solarpaneele Aufständerung Deluxe" at bounding box center [1138, 435] width 224 height 16
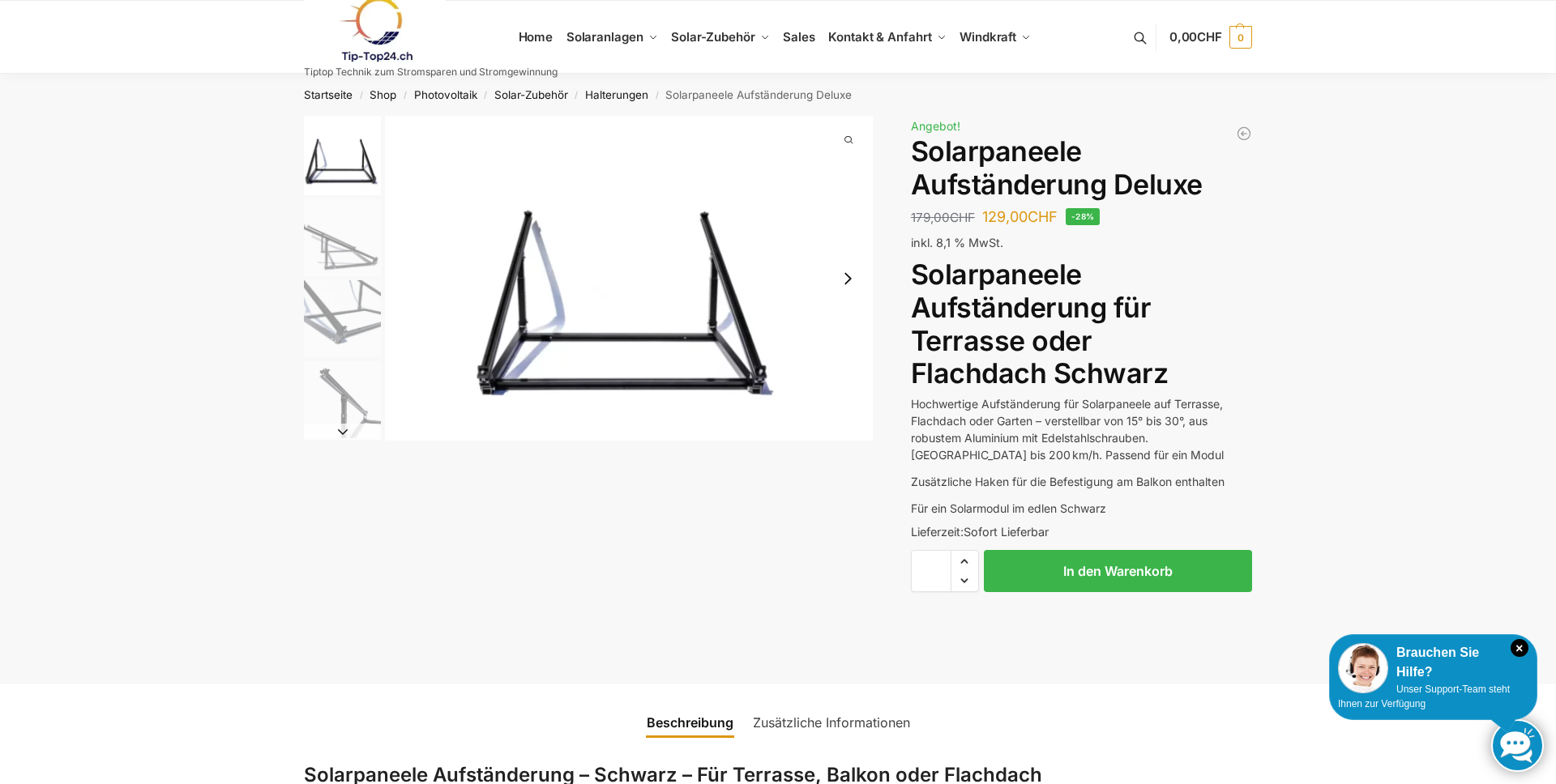
click at [850, 285] on button "Next slide" at bounding box center [848, 279] width 34 height 34
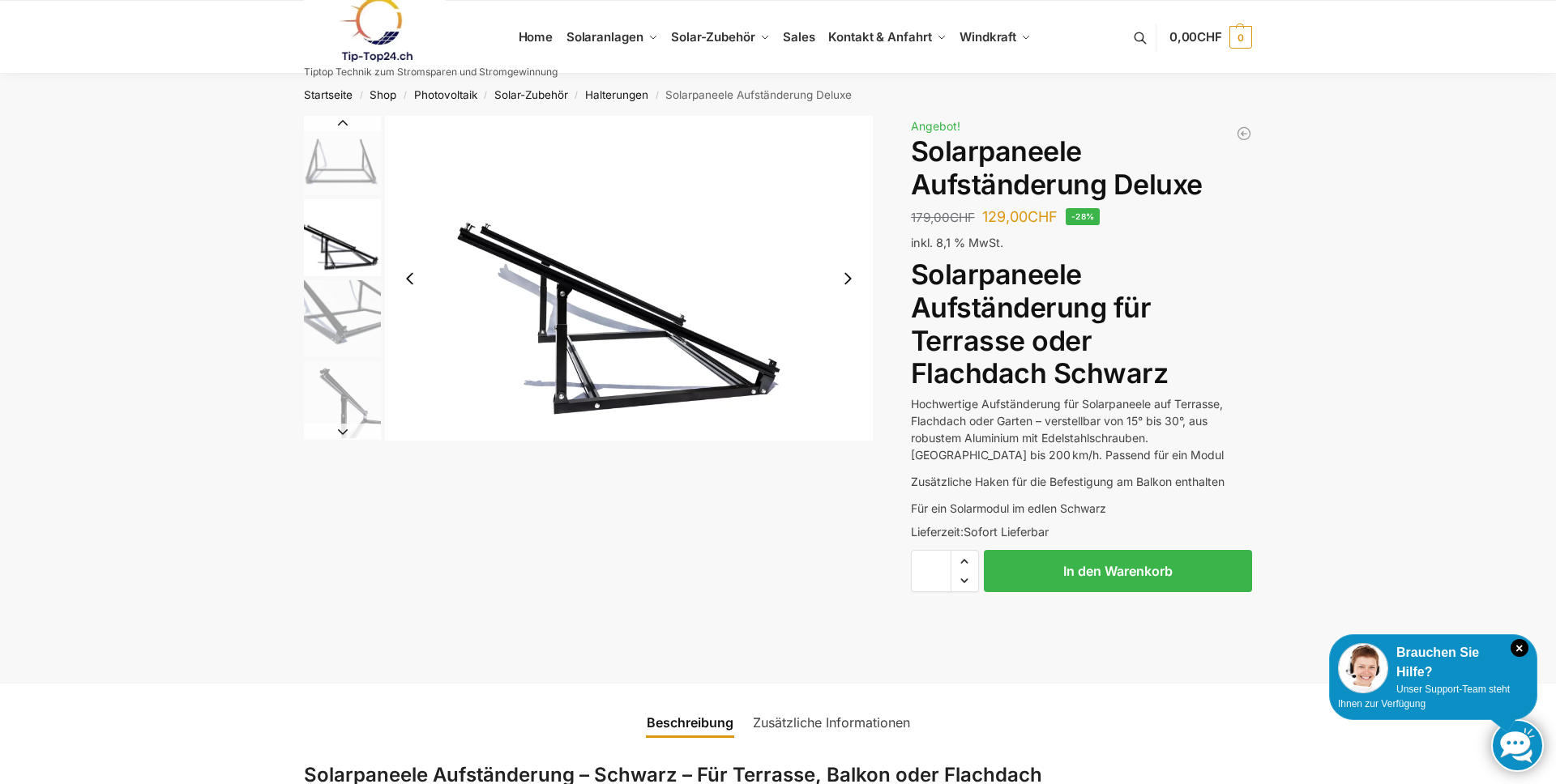
click at [850, 285] on button "Next slide" at bounding box center [848, 279] width 34 height 34
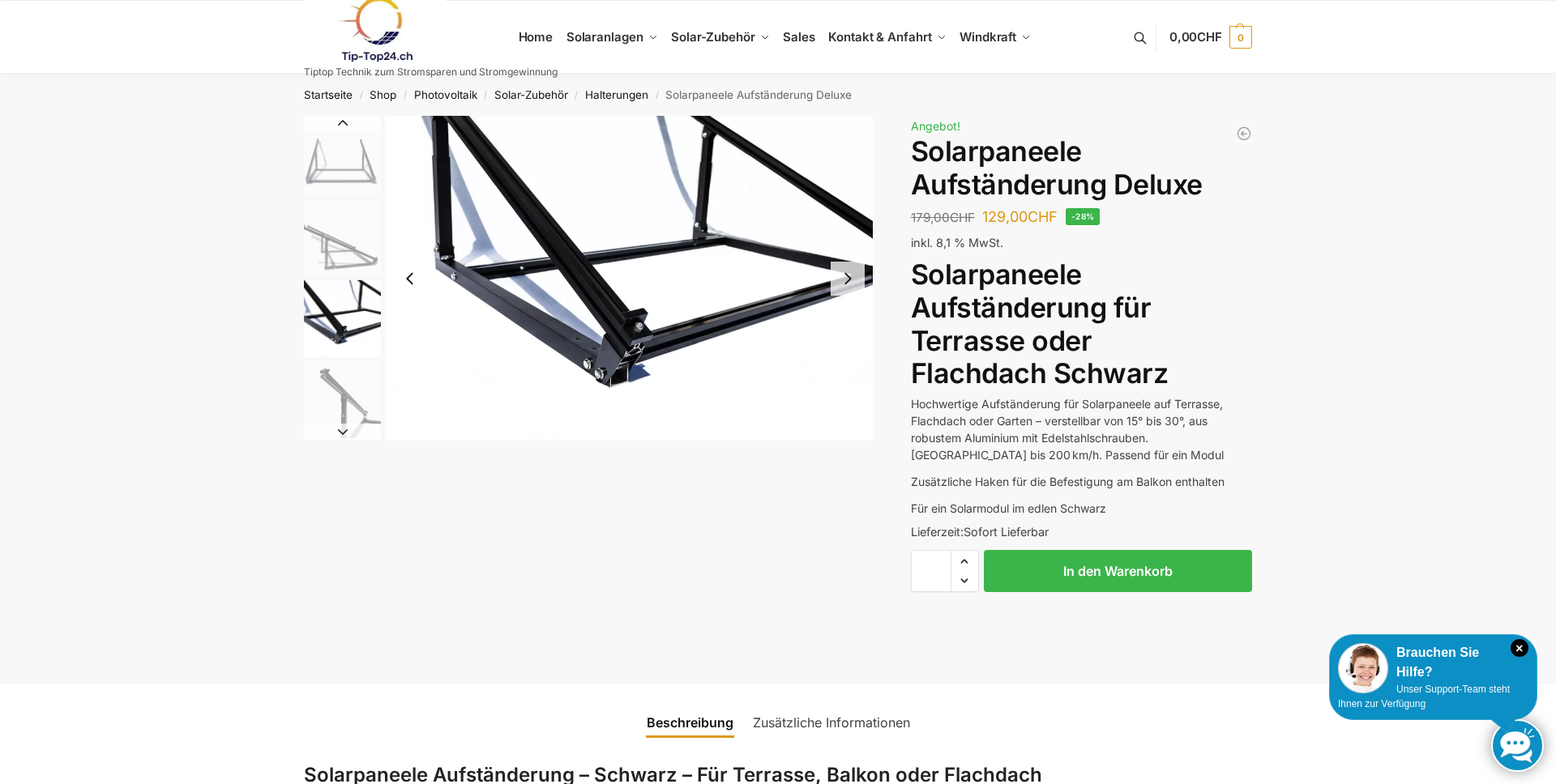
click at [850, 285] on button "Next slide" at bounding box center [848, 279] width 34 height 34
